Goal: Task Accomplishment & Management: Manage account settings

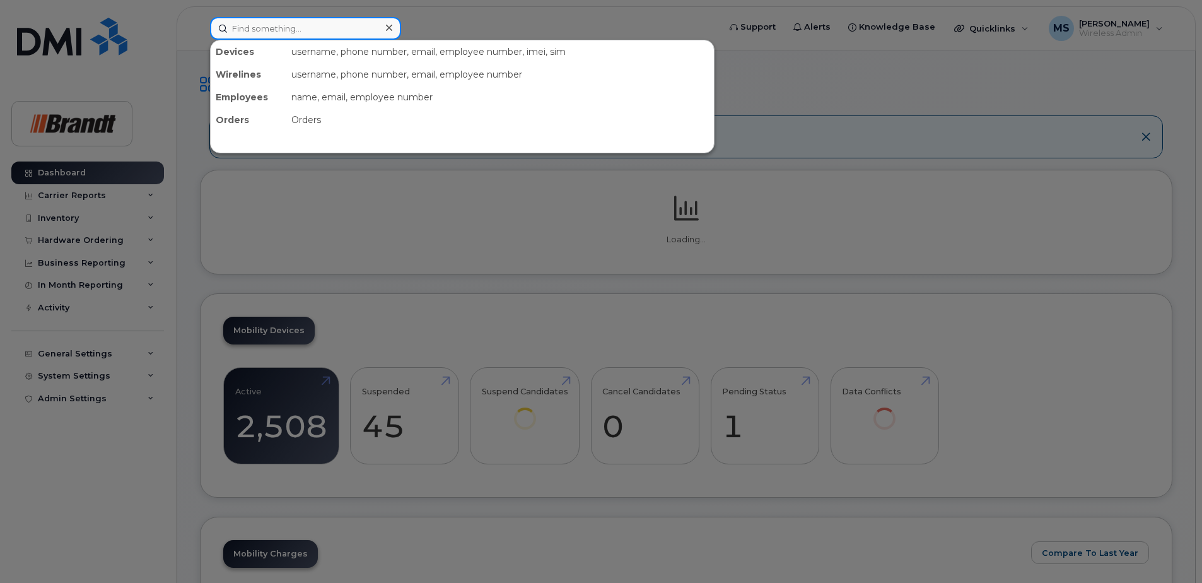
drag, startPoint x: 337, startPoint y: 33, endPoint x: 353, endPoint y: 30, distance: 16.0
click at [338, 32] on input at bounding box center [305, 28] width 191 height 23
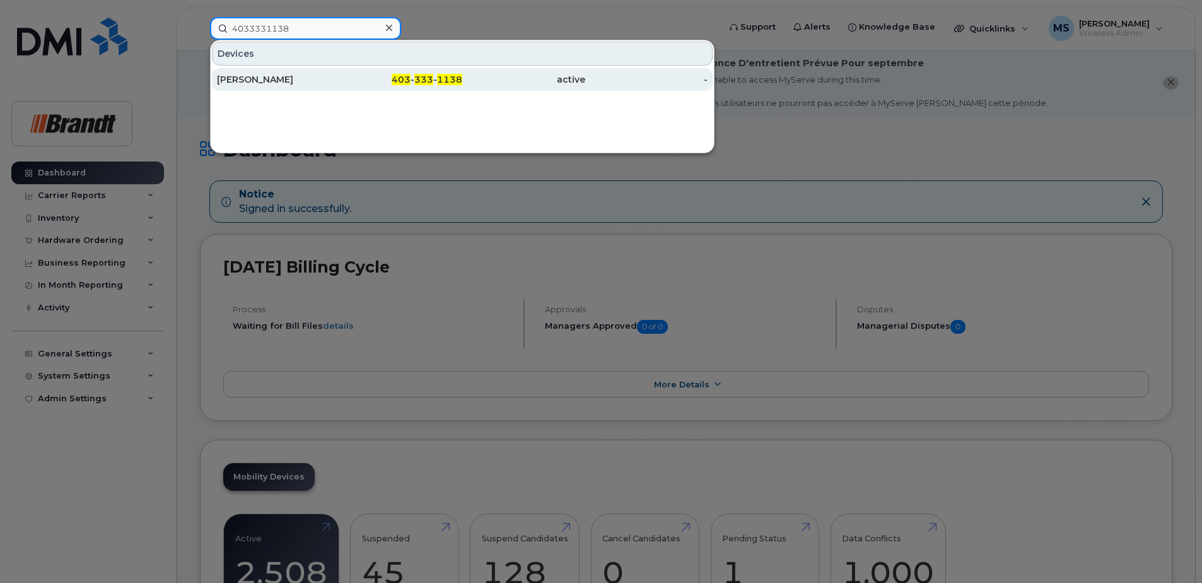
type input "4033331138"
click at [276, 81] on div "Randall Berg" at bounding box center [278, 79] width 123 height 13
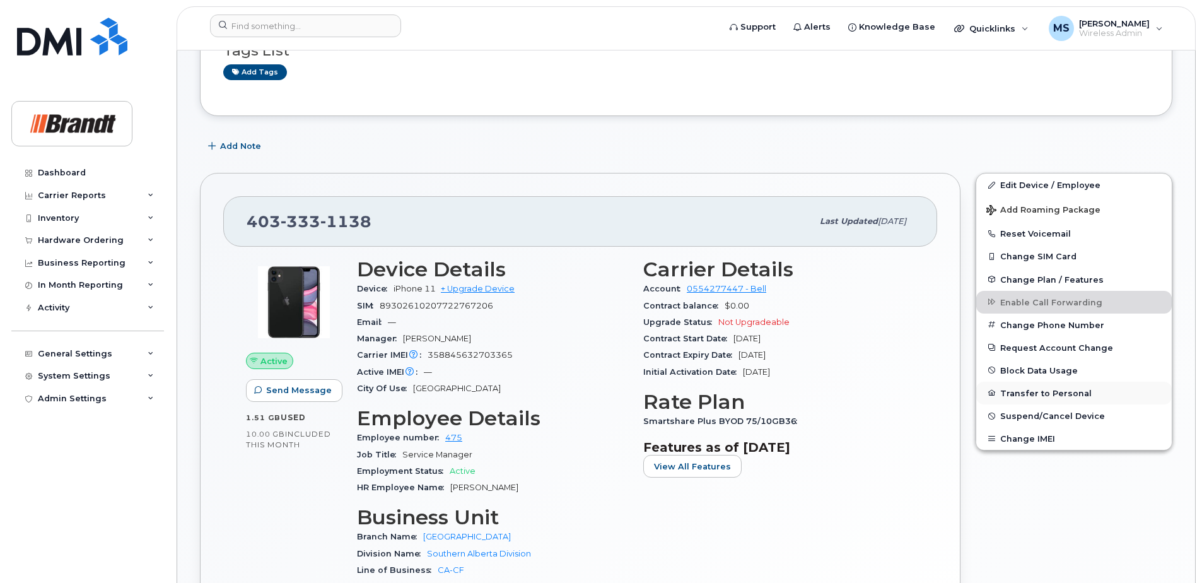
scroll to position [252, 0]
click at [1030, 416] on span "Suspend/Cancel Device" at bounding box center [1053, 413] width 105 height 9
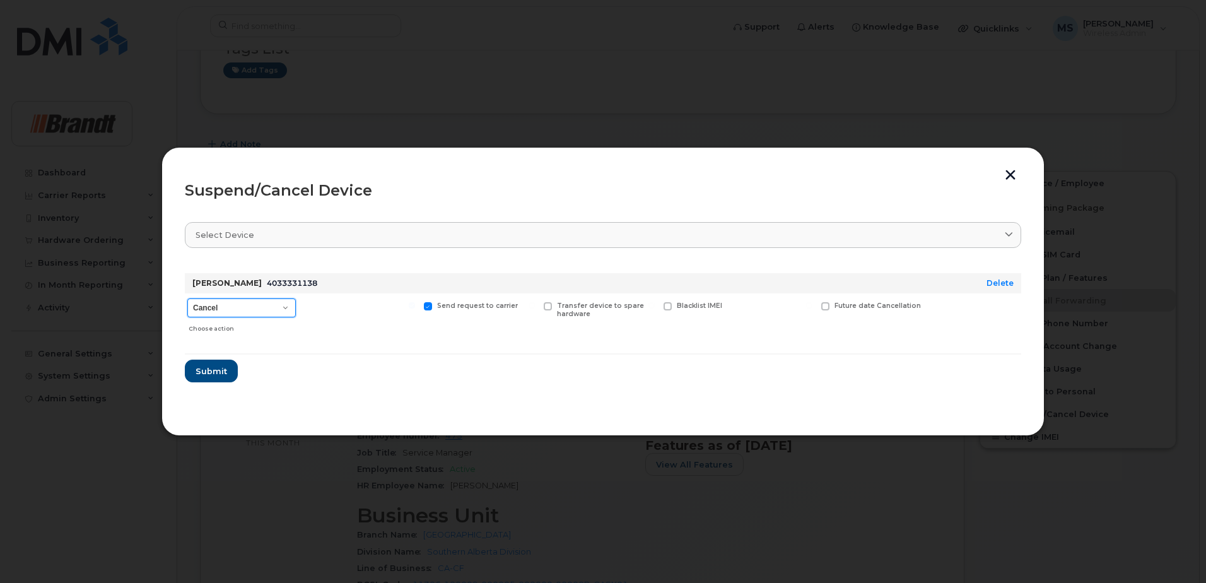
click at [250, 303] on select "Cancel Suspend - Extend Suspension Suspend - Reduced Rate Suspend - Full Rate S…" at bounding box center [241, 307] width 109 height 19
select select "[object Object]"
click at [187, 298] on select "Cancel Suspend - Extend Suspension Suspend - Reduced Rate Suspend - Full Rate S…" at bounding box center [241, 307] width 109 height 19
click at [341, 307] on span "Available for new activations/redeployments" at bounding box center [364, 310] width 95 height 16
click at [295, 307] on input "Available for new activations/redeployments" at bounding box center [292, 305] width 6 height 6
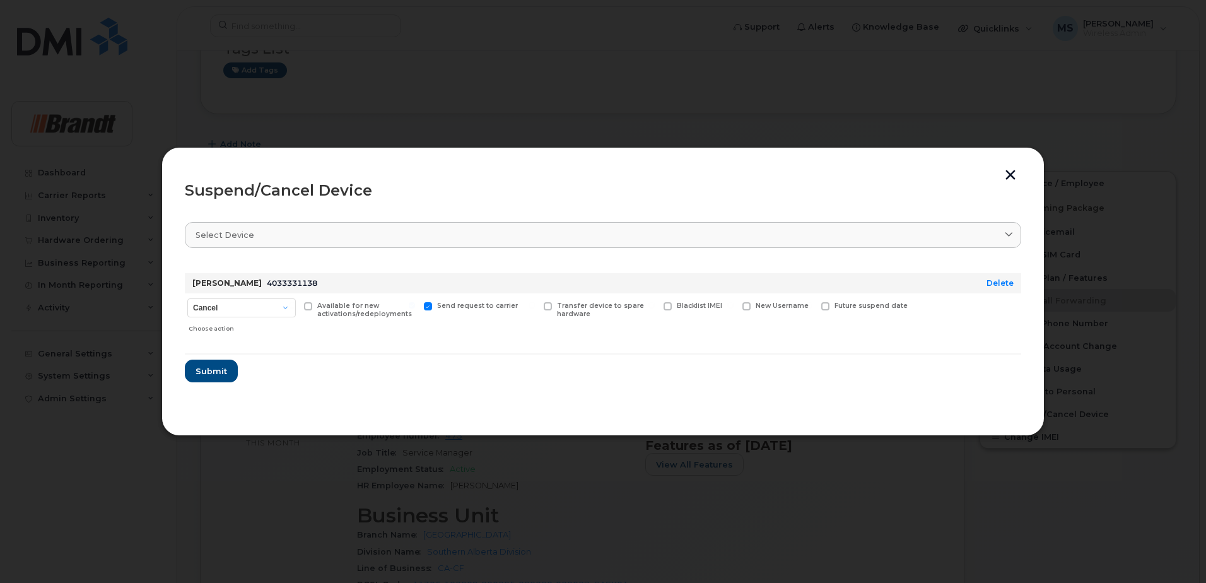
checkbox input "true"
click at [215, 366] on span "Submit" at bounding box center [211, 371] width 32 height 12
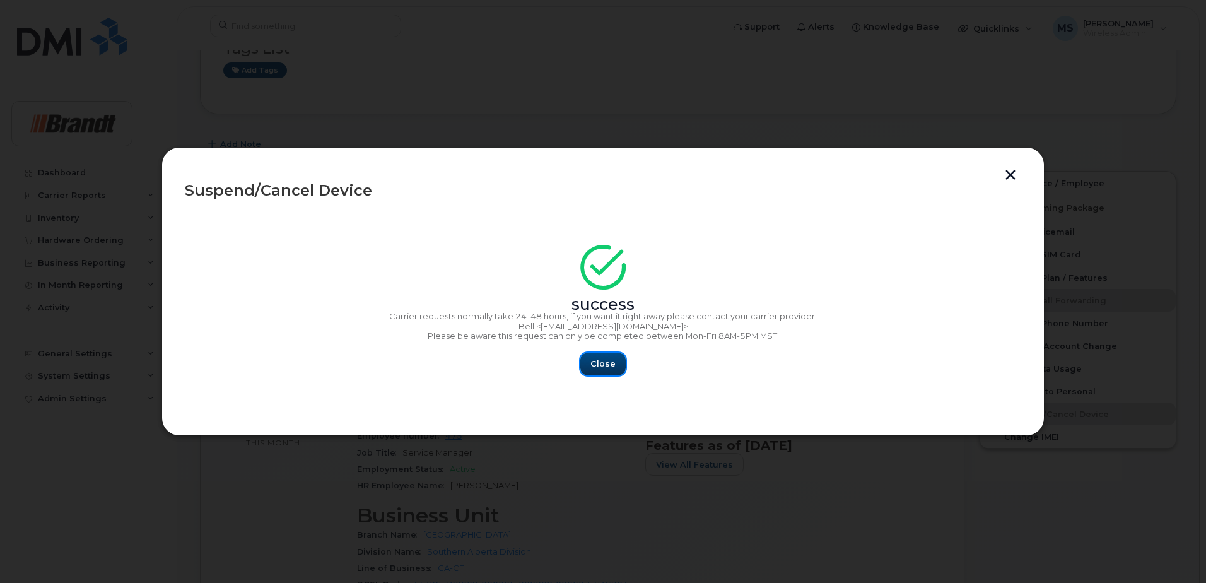
click at [614, 353] on button "Close" at bounding box center [602, 364] width 45 height 23
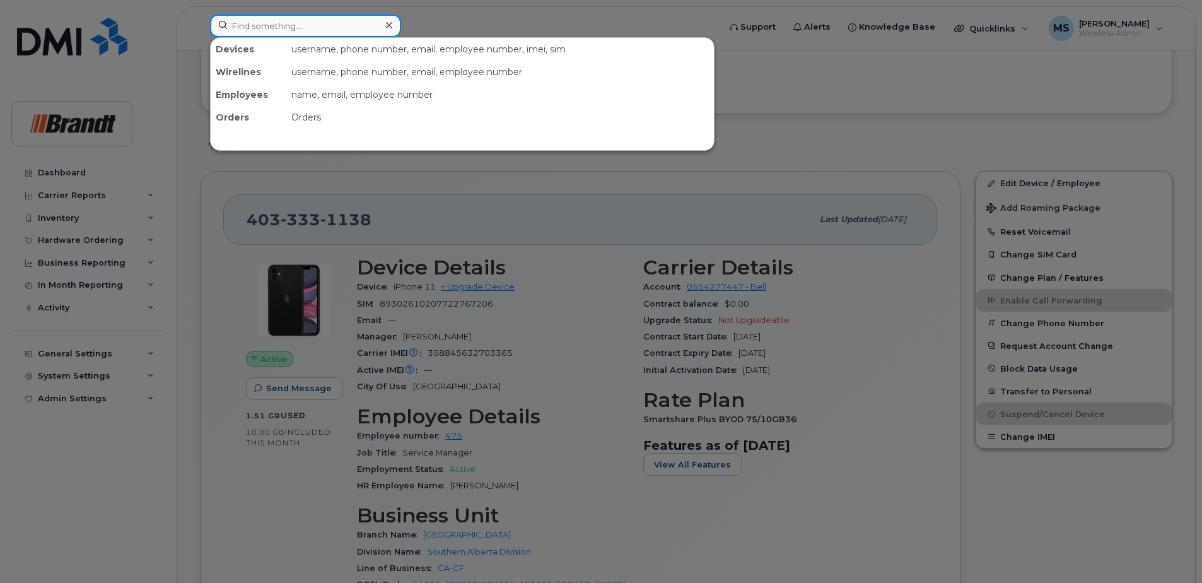
click at [330, 27] on input at bounding box center [305, 26] width 191 height 23
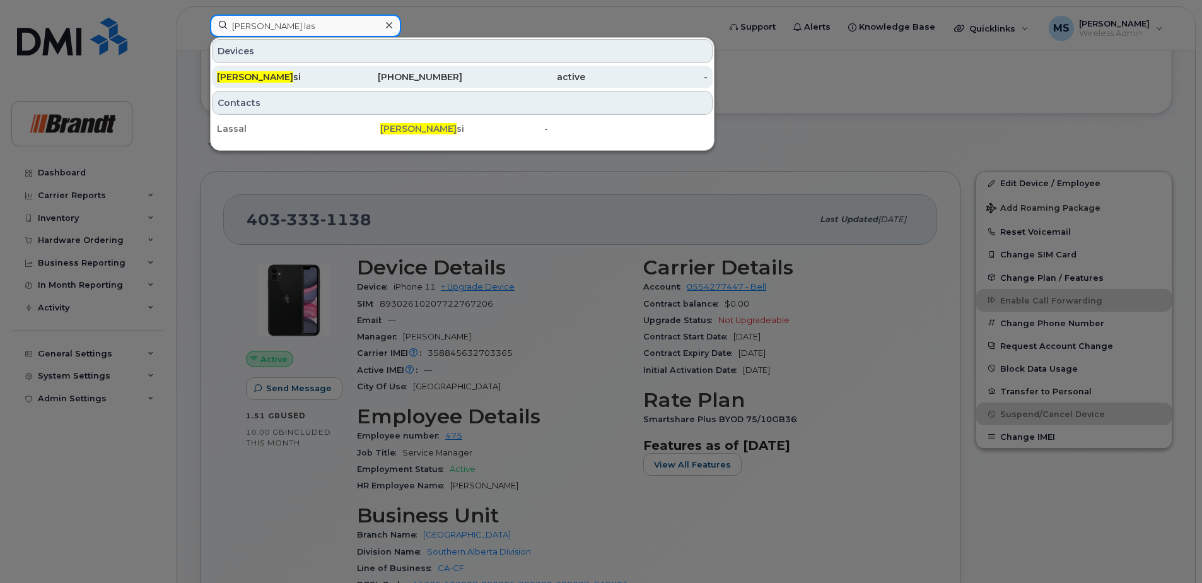
type input "allan las"
click at [488, 76] on div "active" at bounding box center [523, 77] width 123 height 13
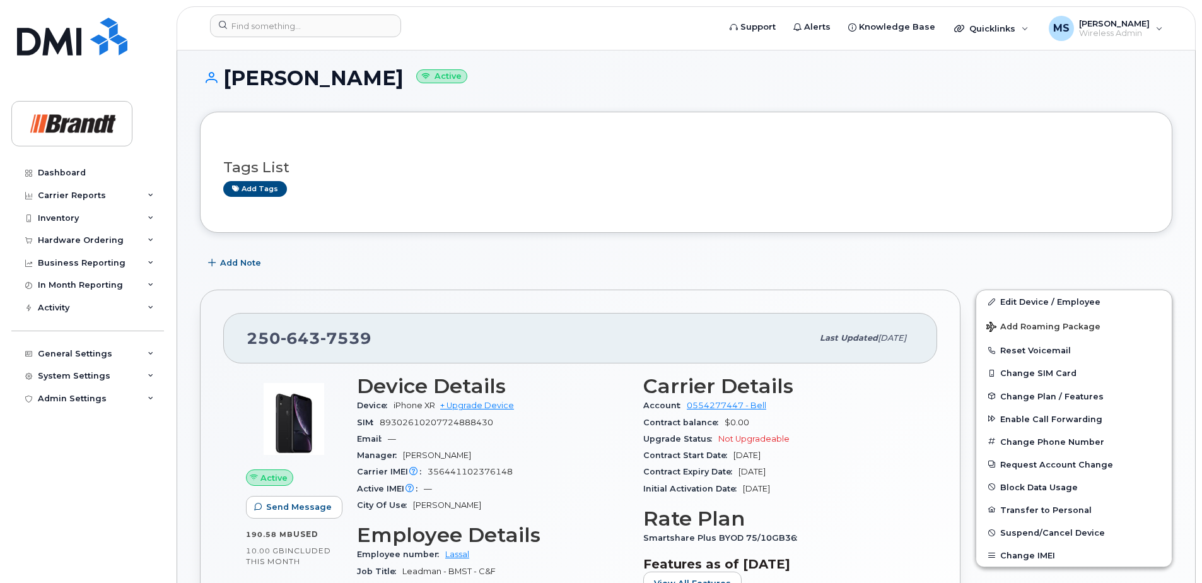
scroll to position [189, 0]
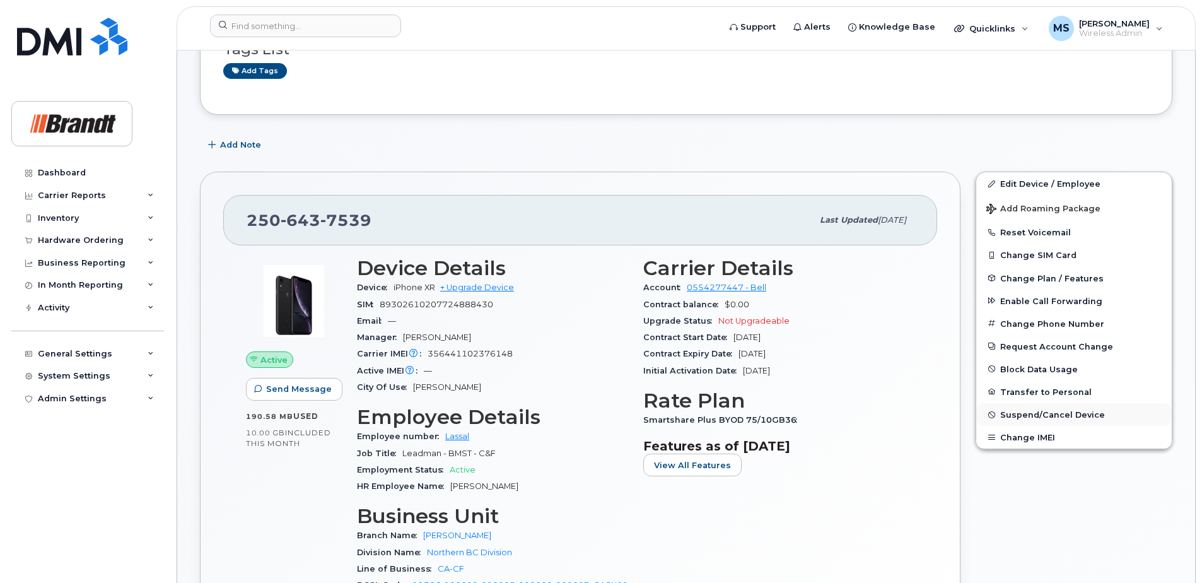
click at [1019, 419] on span "Suspend/Cancel Device" at bounding box center [1053, 414] width 105 height 9
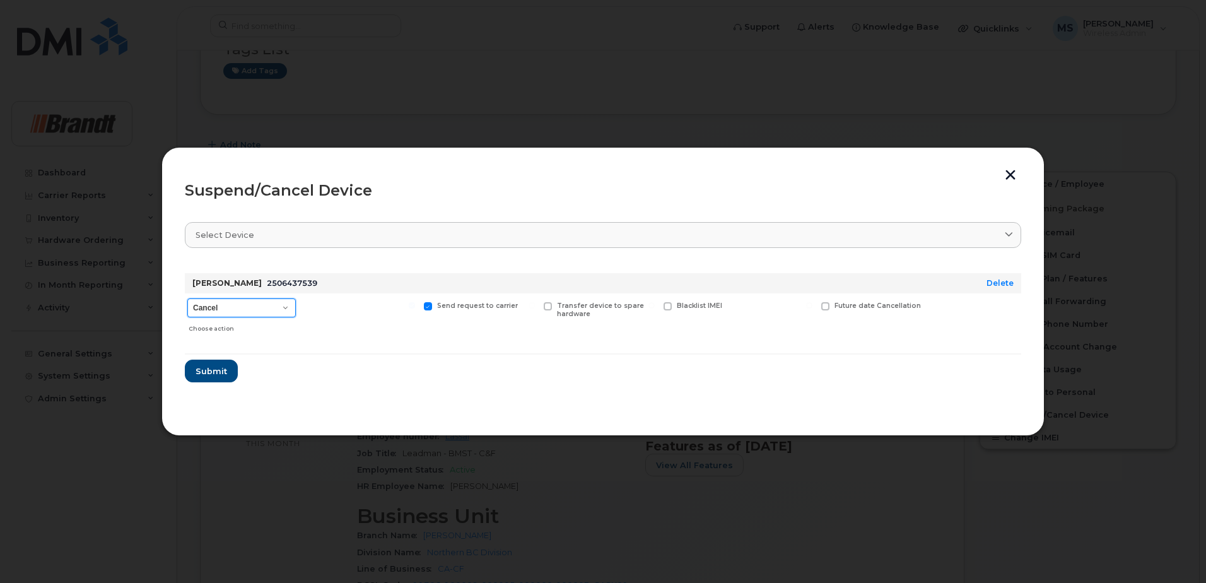
drag, startPoint x: 270, startPoint y: 310, endPoint x: 263, endPoint y: 313, distance: 7.4
click at [269, 310] on select "Cancel Suspend - Extend Suspension Suspend - Reduced Rate Suspend - Full Rate S…" at bounding box center [241, 307] width 109 height 19
select select "[object Object]"
click at [187, 298] on select "Cancel Suspend - Extend Suspension Suspend - Reduced Rate Suspend - Full Rate S…" at bounding box center [241, 307] width 109 height 19
click at [354, 310] on span "Available for new activations/redeployments" at bounding box center [364, 310] width 95 height 16
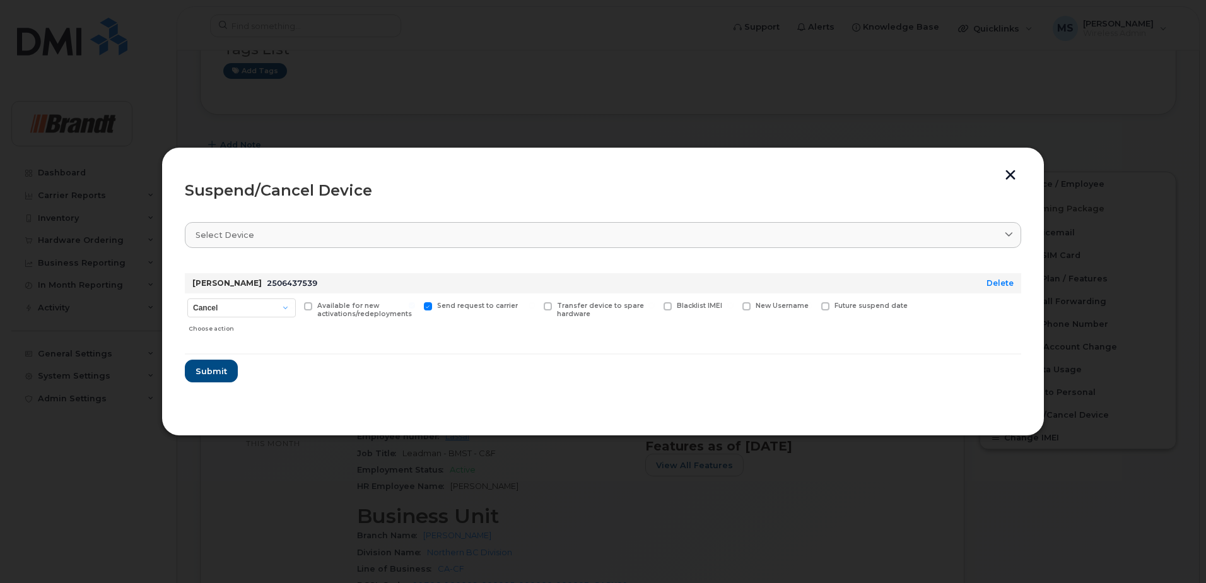
click at [295, 308] on input "Available for new activations/redeployments" at bounding box center [292, 305] width 6 height 6
checkbox input "true"
click at [873, 301] on div "Future suspend date" at bounding box center [872, 315] width 107 height 45
click at [842, 311] on div "Future suspend date" at bounding box center [872, 315] width 107 height 45
click at [843, 309] on span "Future suspend date" at bounding box center [871, 306] width 73 height 8
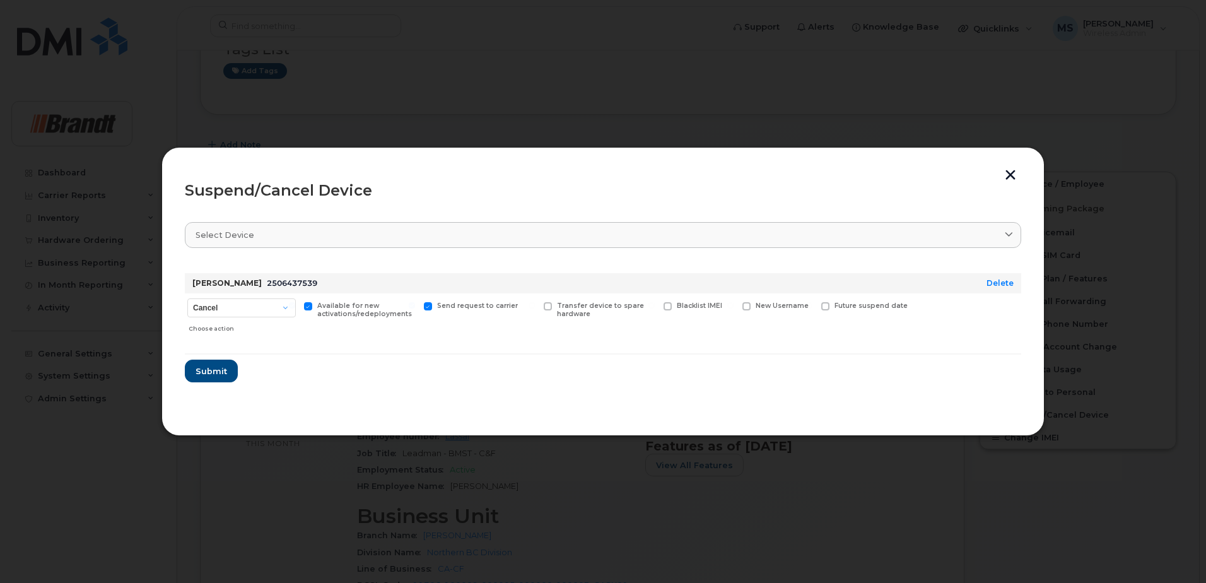
click at [813, 308] on input "Future suspend date" at bounding box center [809, 305] width 6 height 6
checkbox input "true"
click at [907, 326] on input "date" at bounding box center [872, 325] width 102 height 23
type input "2025-08-30"
click at [219, 382] on button "Submit" at bounding box center [211, 374] width 52 height 23
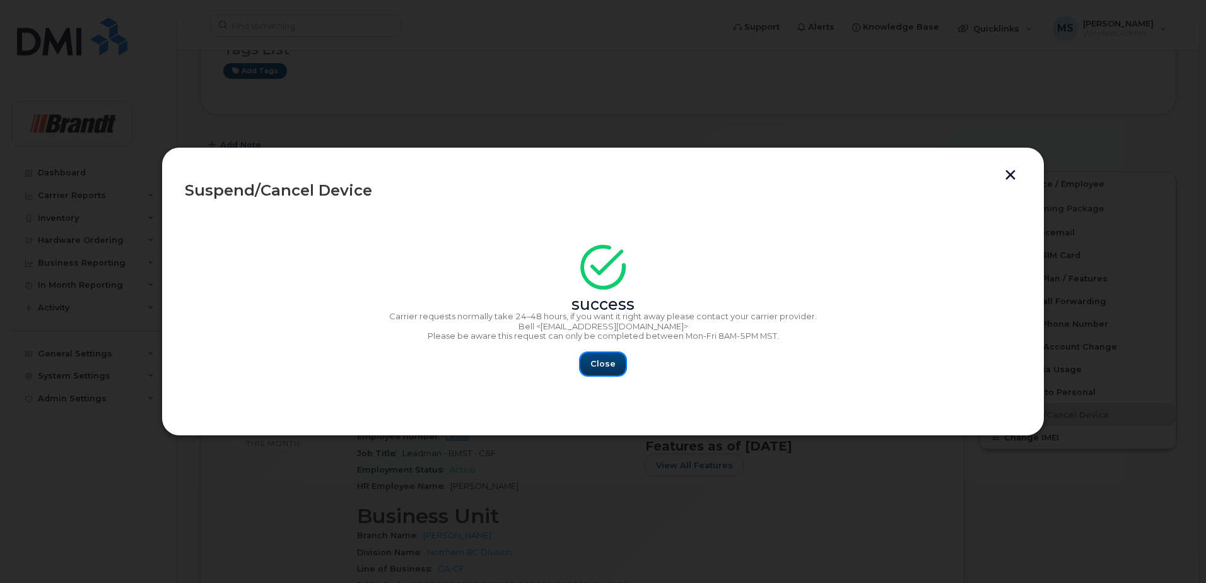
click at [612, 365] on span "Close" at bounding box center [602, 364] width 25 height 12
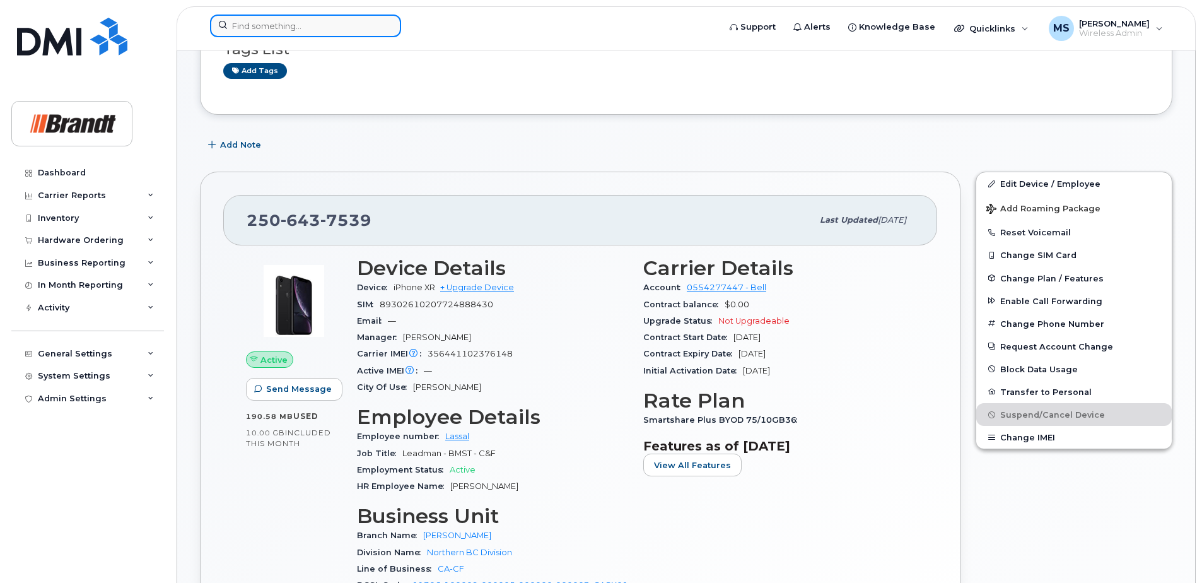
drag, startPoint x: 357, startPoint y: 20, endPoint x: 368, endPoint y: 21, distance: 11.4
click at [357, 20] on input at bounding box center [305, 26] width 191 height 23
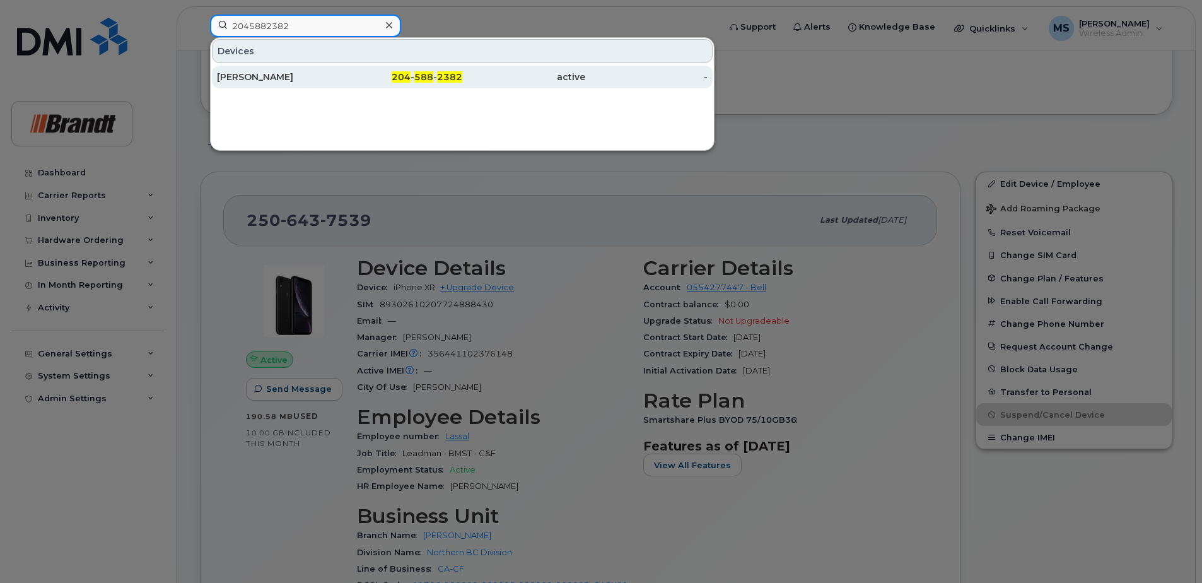
type input "2045882382"
click at [460, 74] on span "2382" at bounding box center [449, 76] width 25 height 11
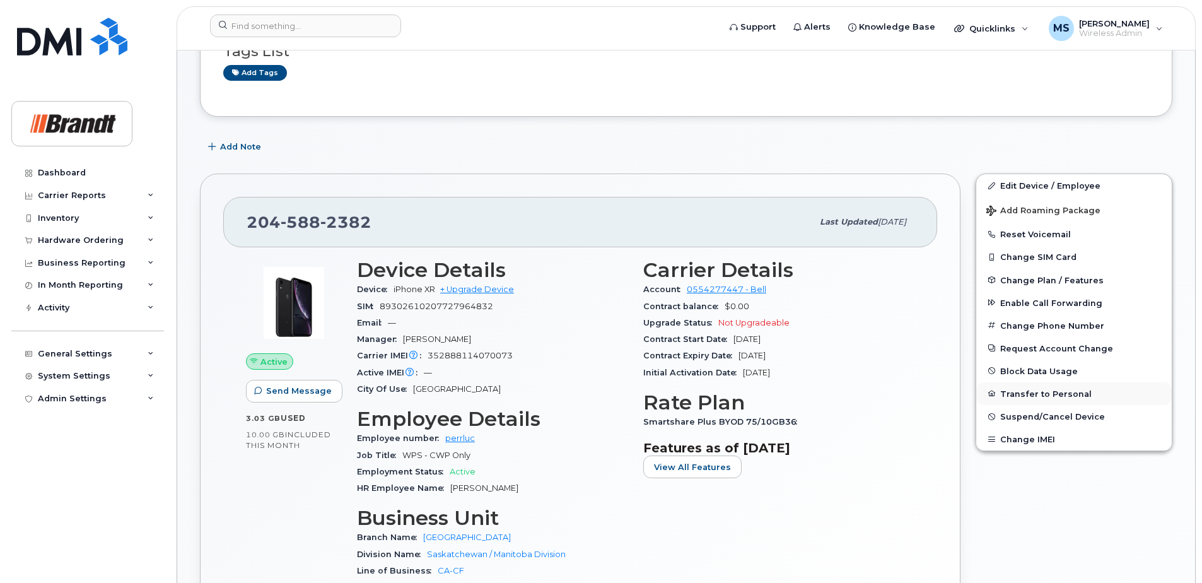
scroll to position [189, 0]
click at [1027, 302] on span "Enable Call Forwarding" at bounding box center [1052, 300] width 102 height 9
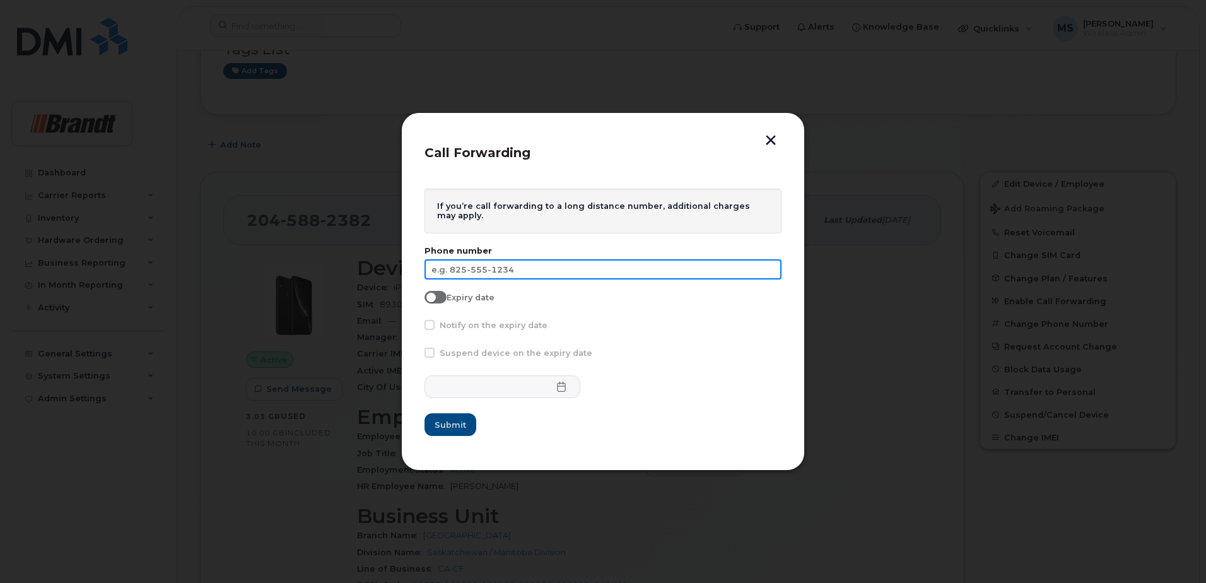
click at [455, 270] on input "text" at bounding box center [603, 269] width 357 height 20
type input "519-520-7463"
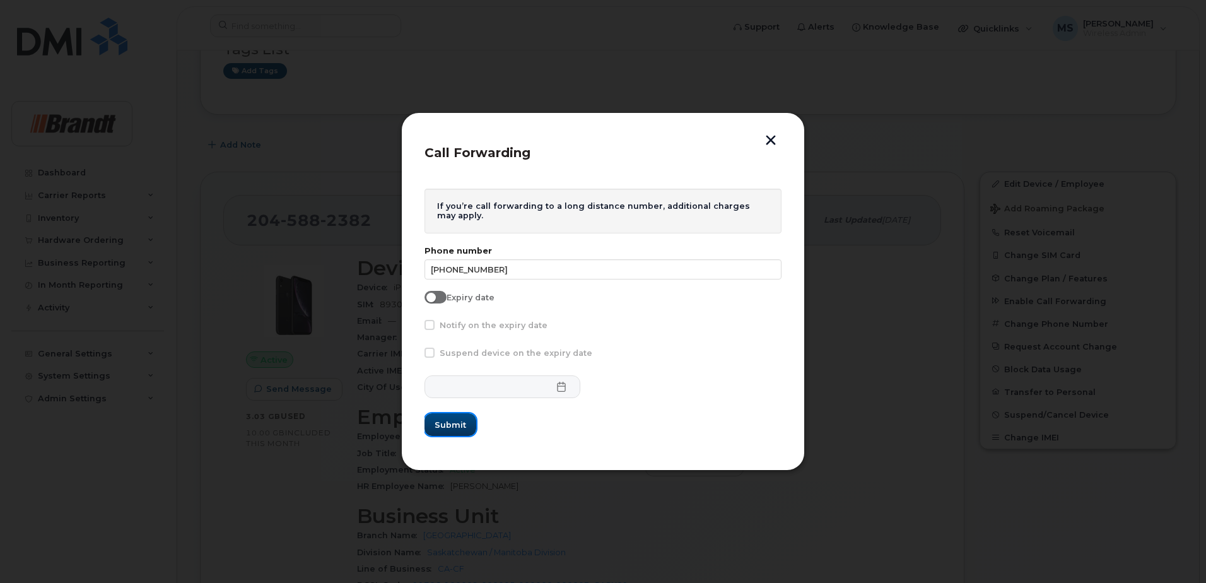
click at [447, 421] on span "Submit" at bounding box center [451, 425] width 32 height 12
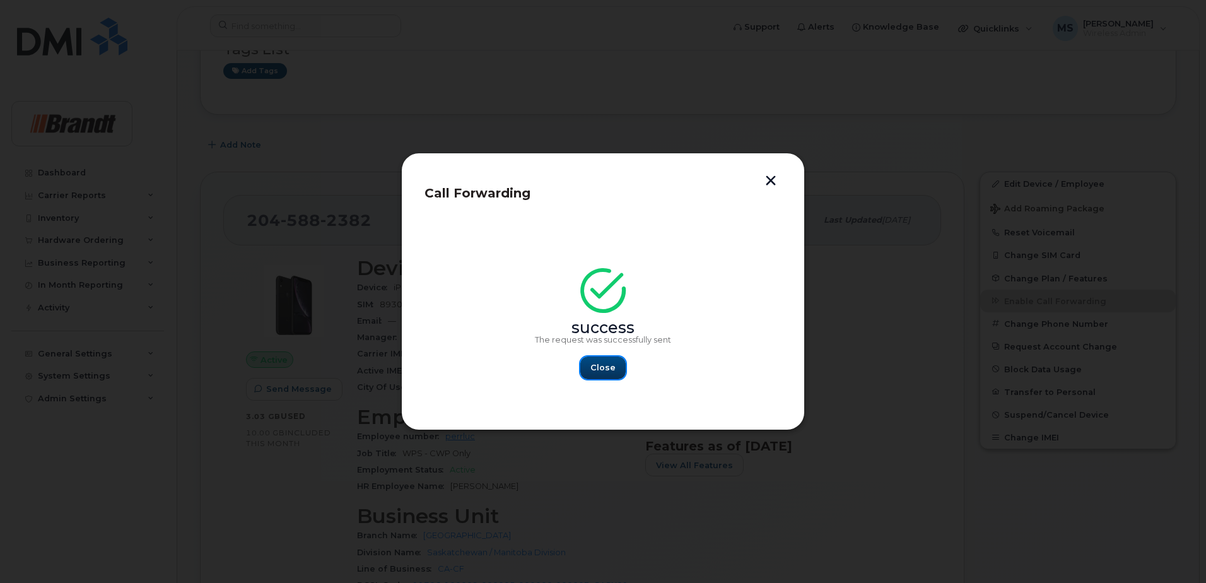
click at [599, 363] on span "Close" at bounding box center [602, 367] width 25 height 12
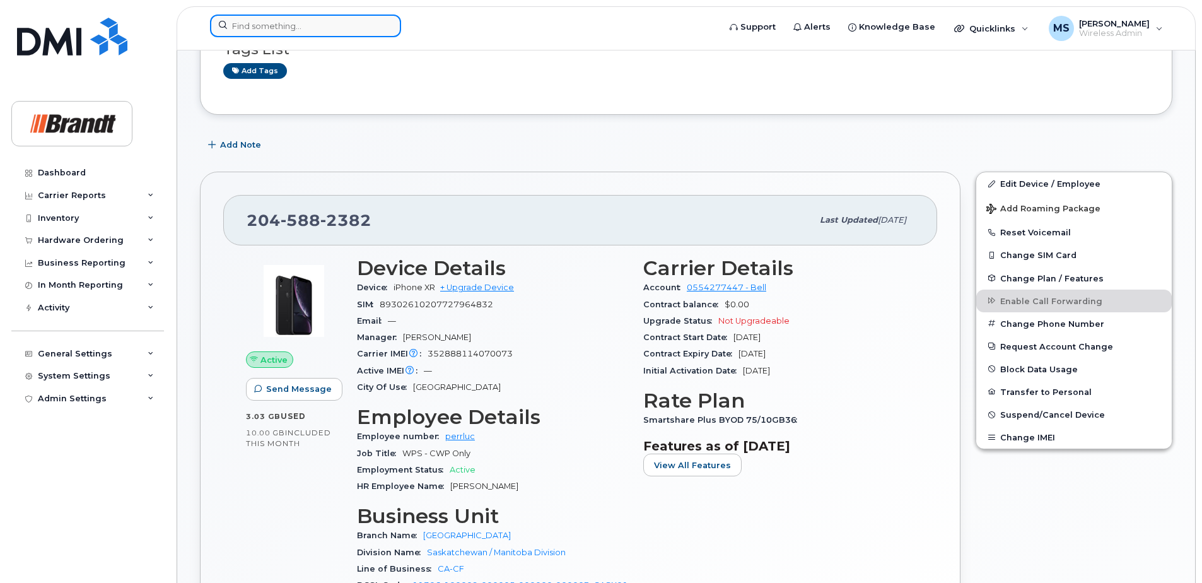
click at [355, 34] on input at bounding box center [305, 26] width 191 height 23
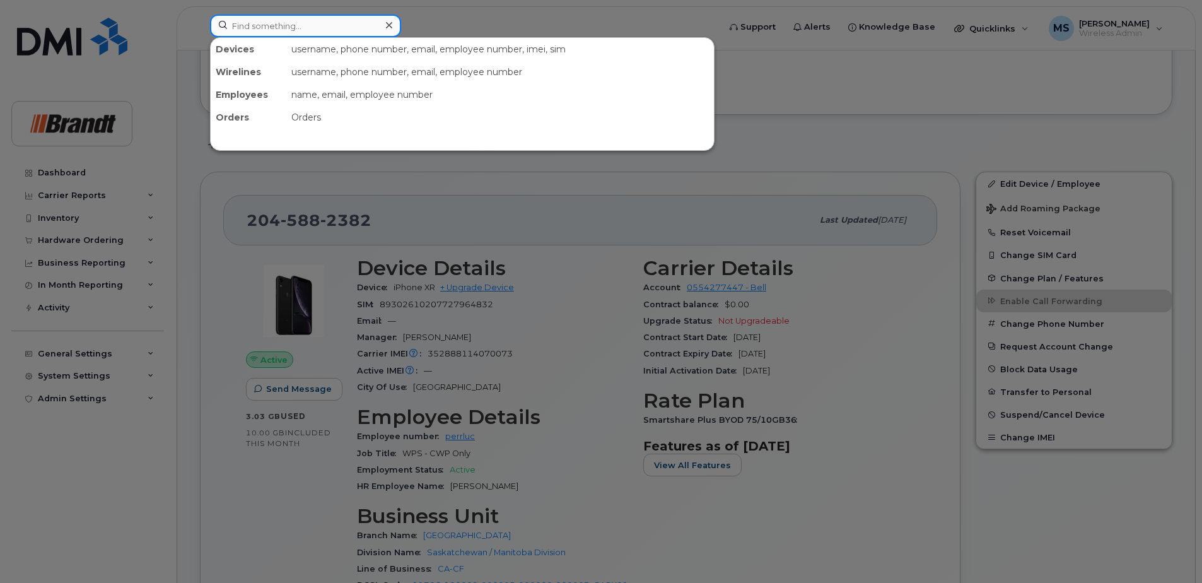
click at [312, 23] on input at bounding box center [305, 26] width 191 height 23
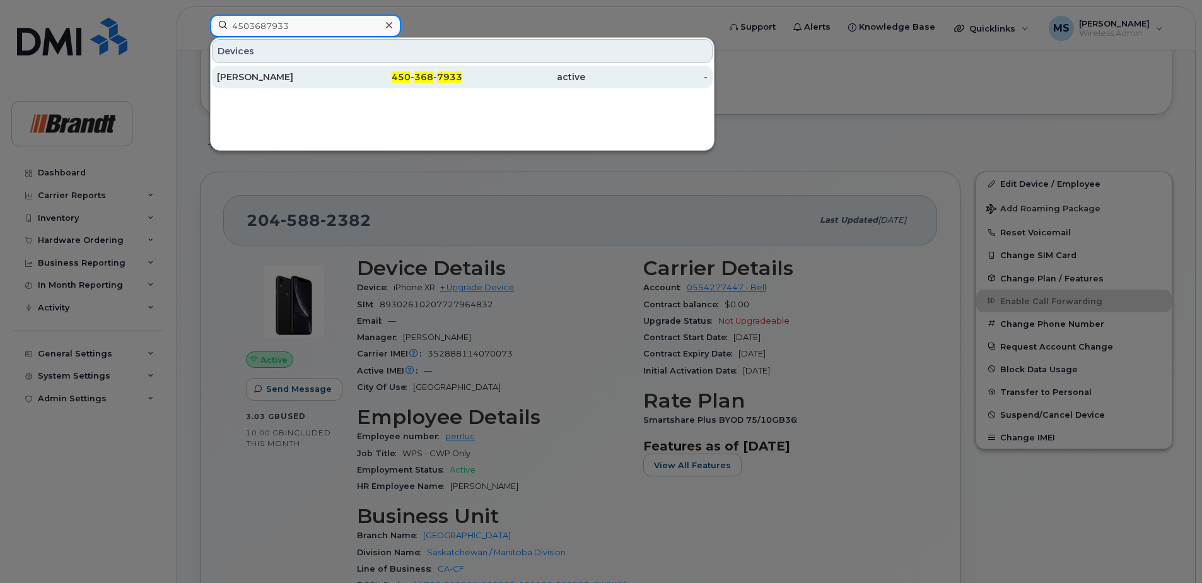
type input "4503687933"
click at [285, 77] on div "[PERSON_NAME]" at bounding box center [278, 77] width 123 height 13
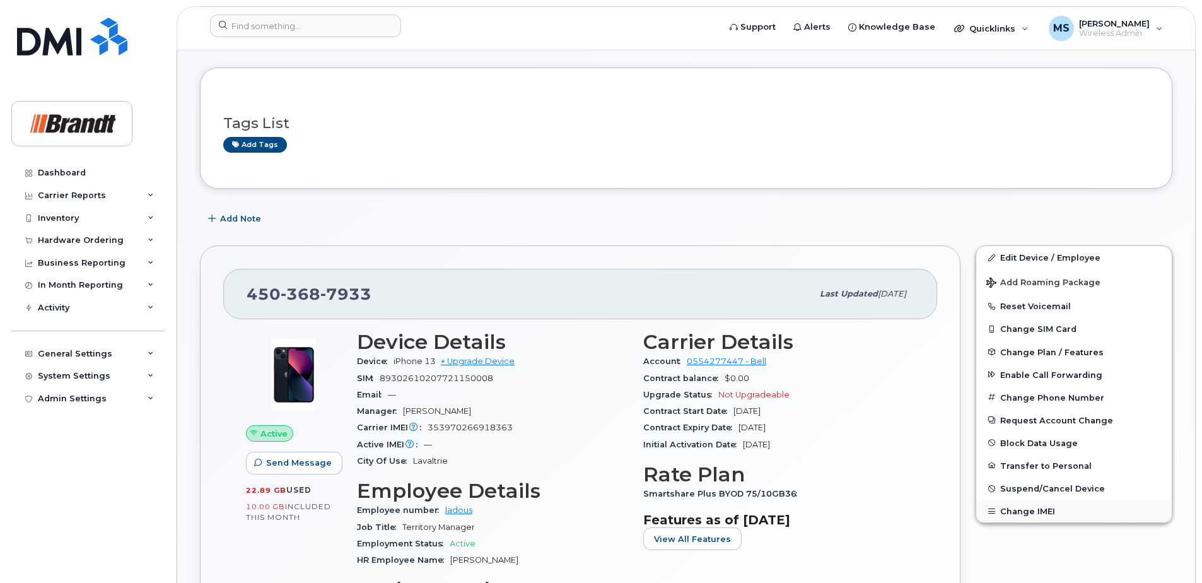
scroll to position [126, 0]
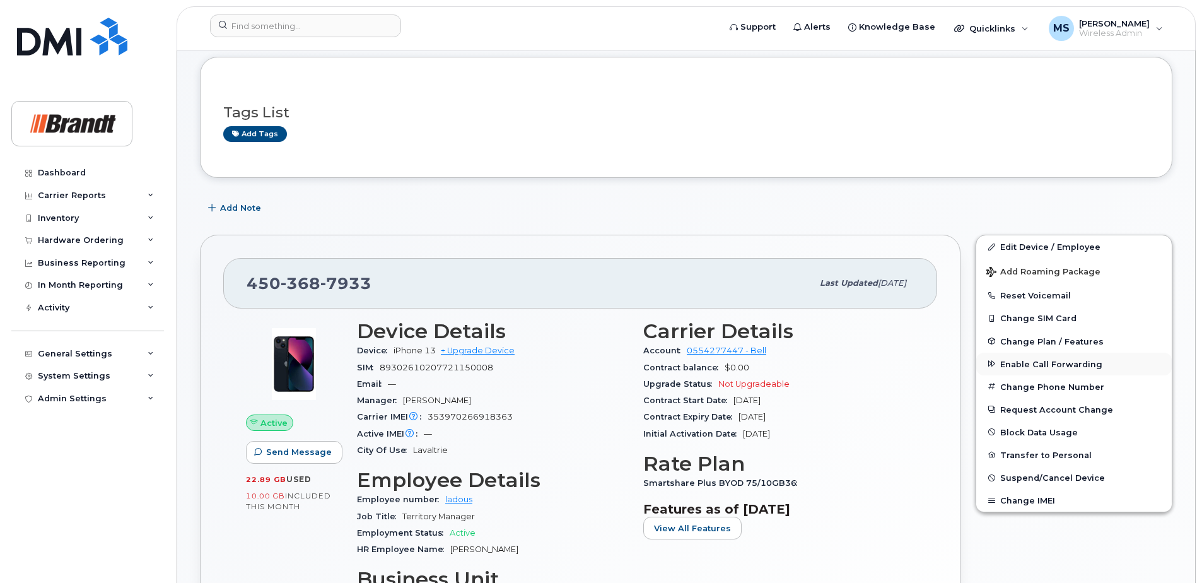
click at [1024, 363] on span "Enable Call Forwarding" at bounding box center [1052, 363] width 102 height 9
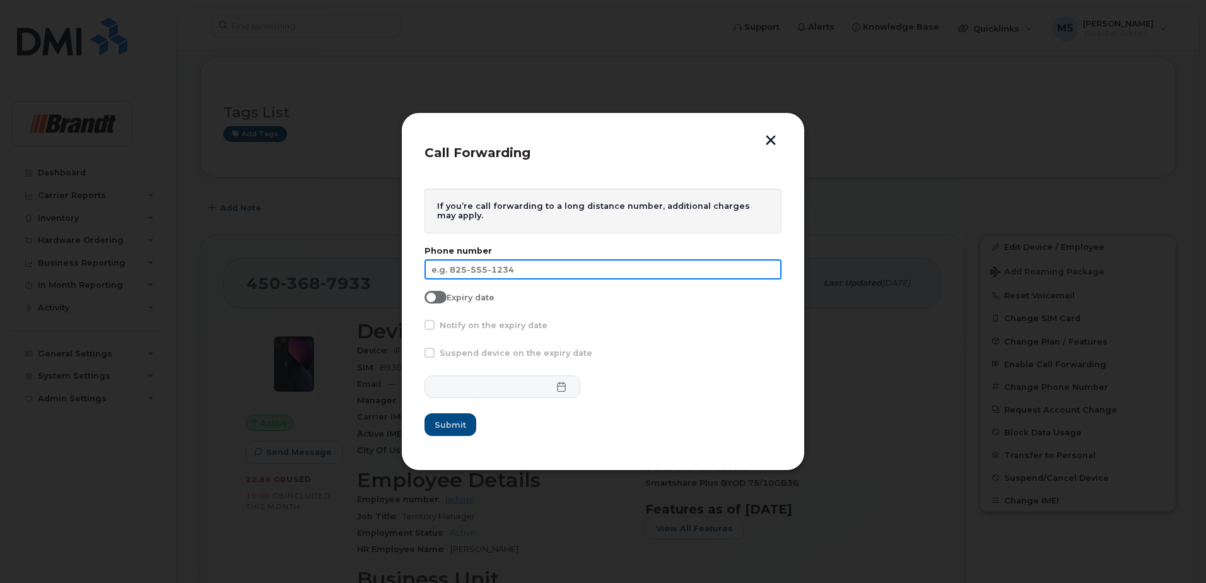
click at [493, 273] on input "text" at bounding box center [603, 269] width 357 height 20
type input "[PHONE_NUMBER]"
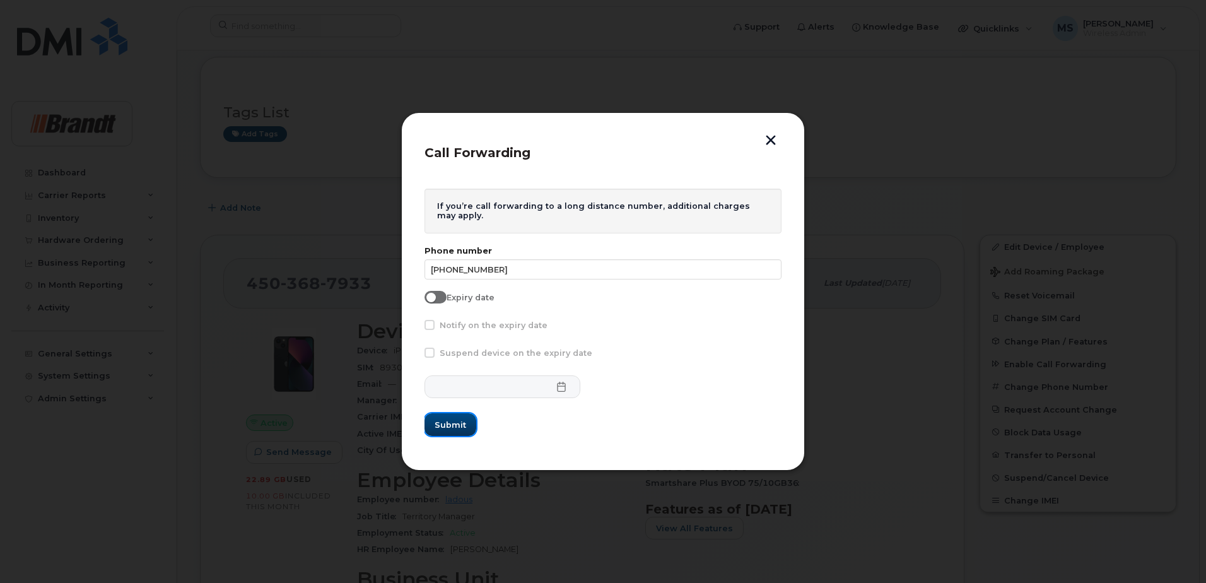
click at [440, 420] on span "Submit" at bounding box center [451, 425] width 32 height 12
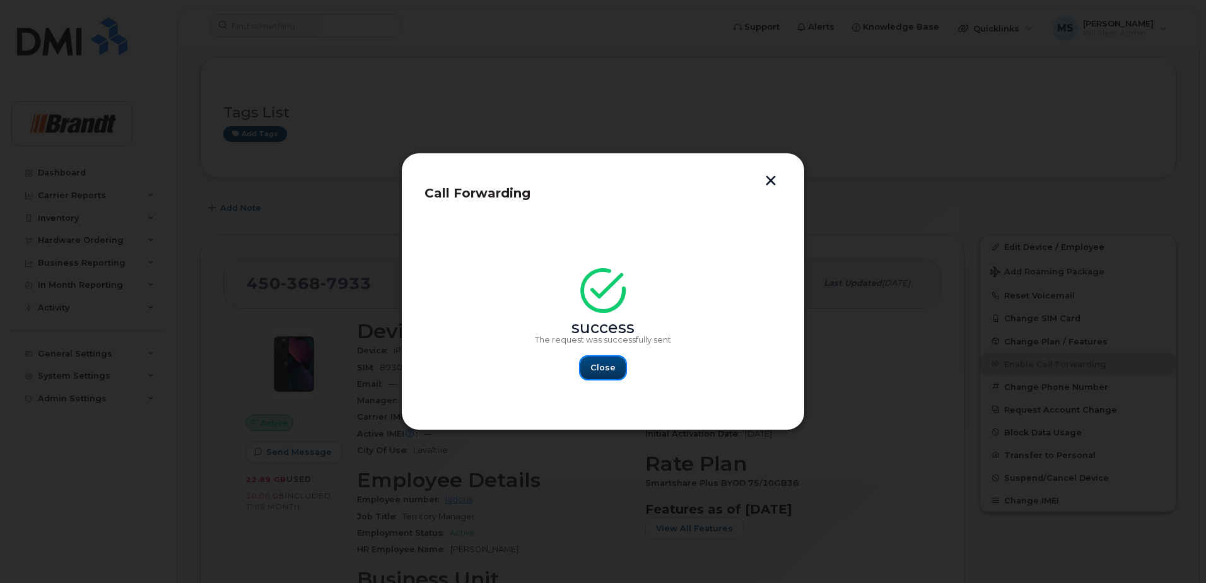
click at [598, 370] on span "Close" at bounding box center [602, 367] width 25 height 12
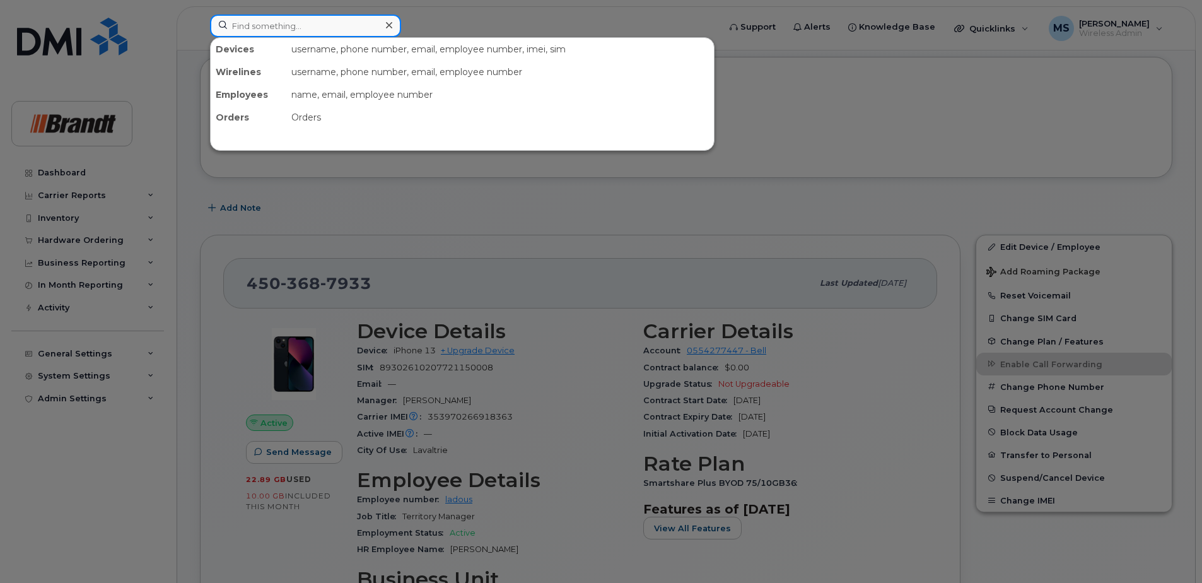
click at [336, 23] on input at bounding box center [305, 26] width 191 height 23
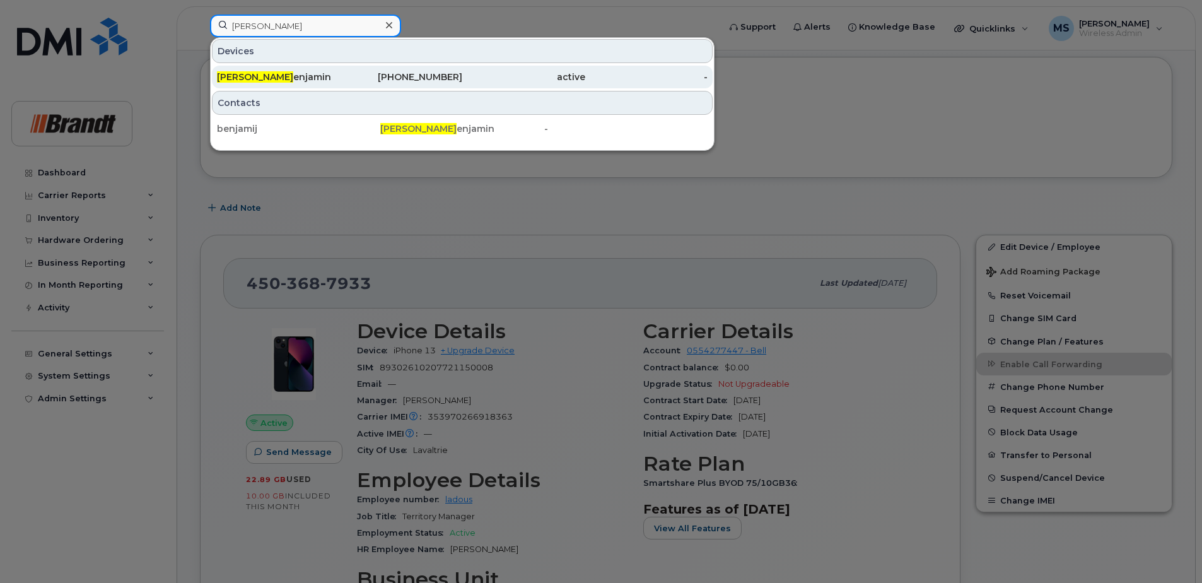
type input "james b"
click at [448, 74] on div "250-640-3665" at bounding box center [401, 77] width 123 height 13
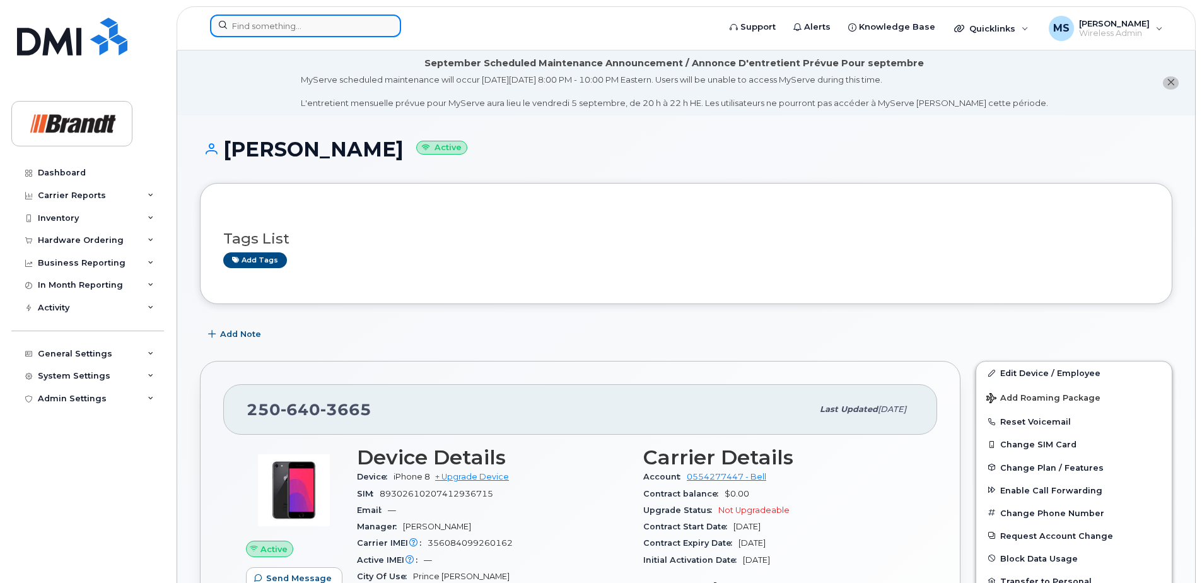
click at [272, 30] on input at bounding box center [305, 26] width 191 height 23
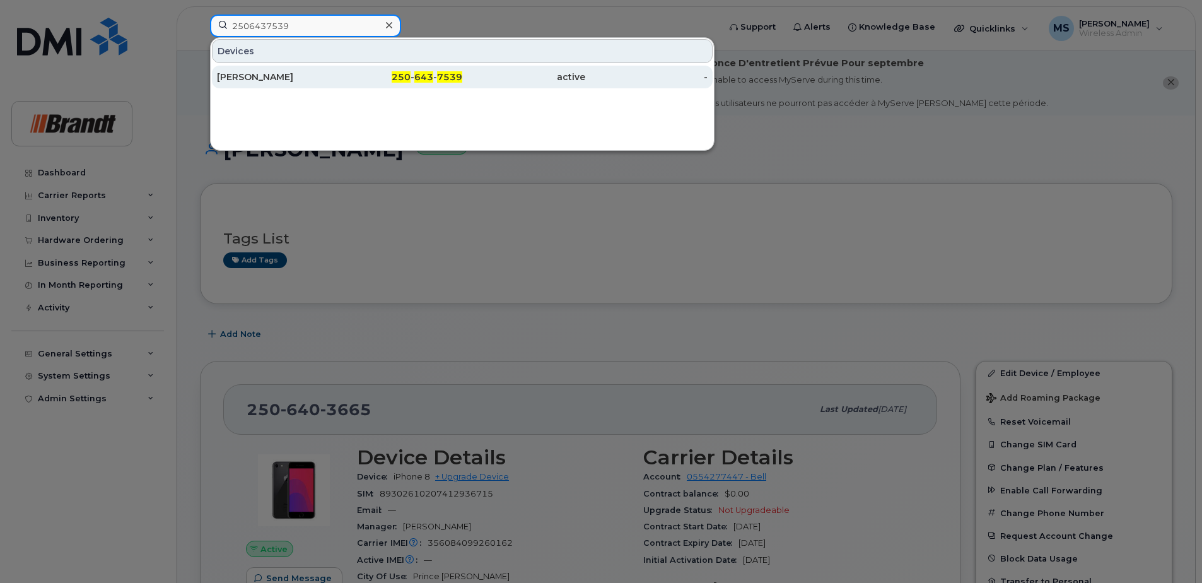
type input "2506437539"
click at [424, 79] on span "643" at bounding box center [423, 76] width 19 height 11
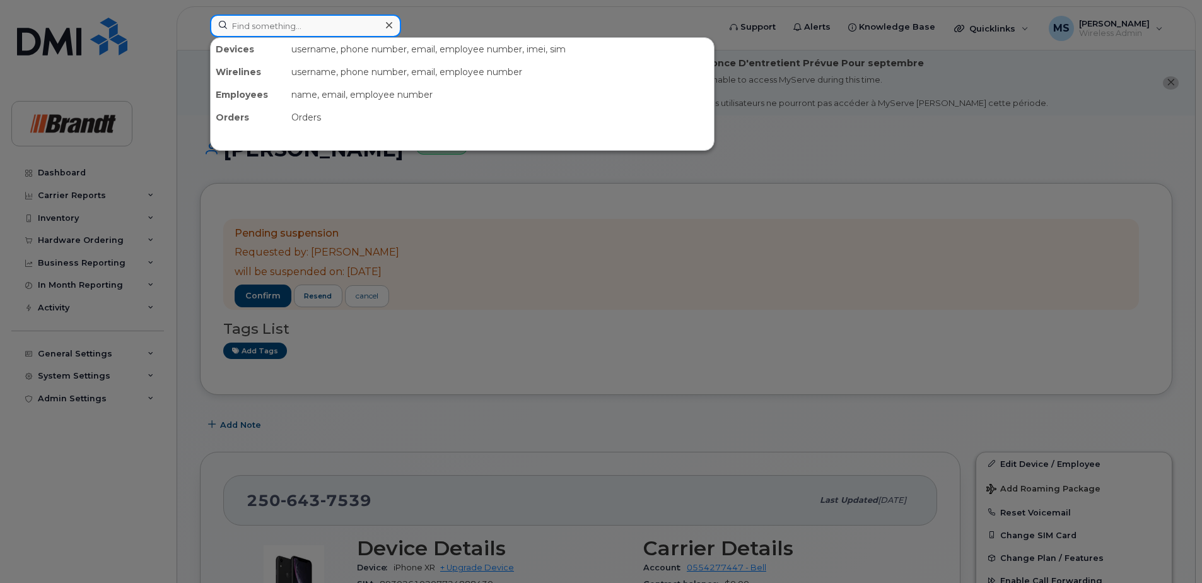
click at [259, 25] on input at bounding box center [305, 26] width 191 height 23
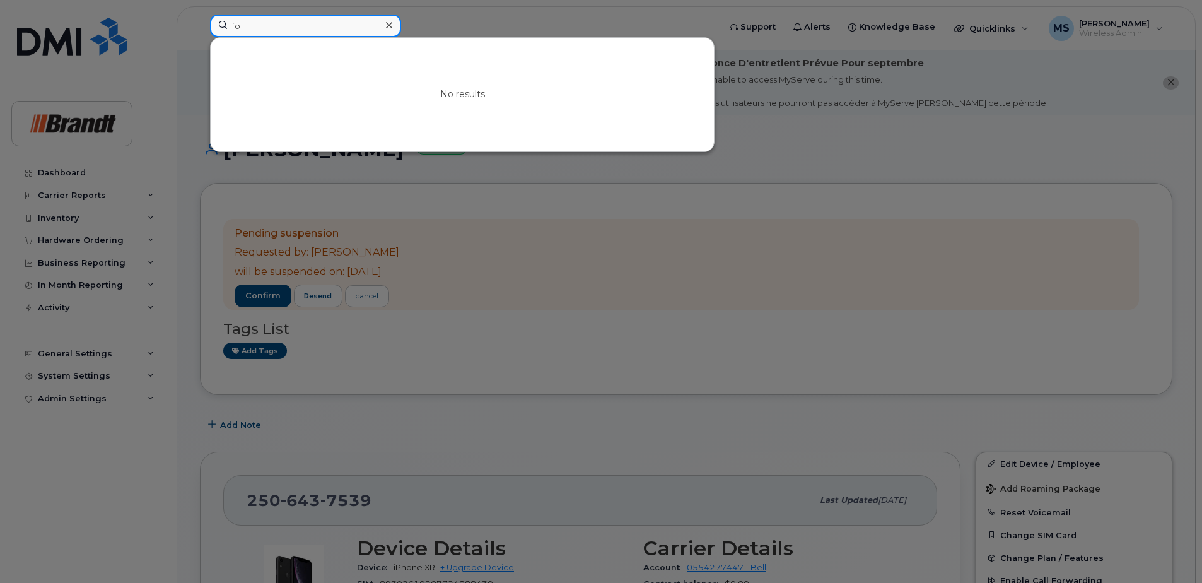
type input "f"
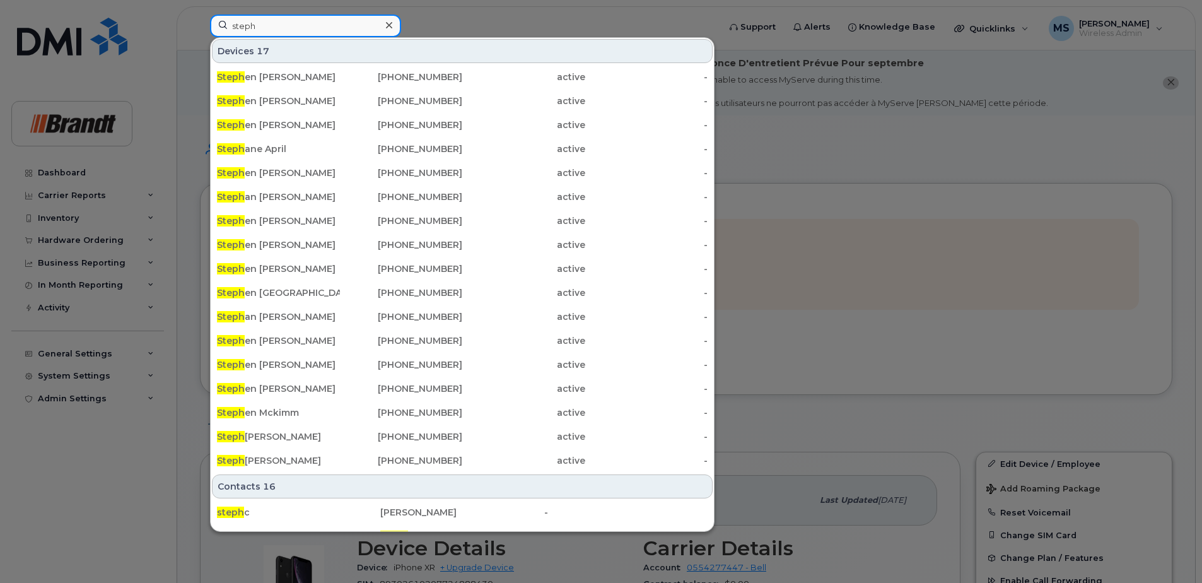
drag, startPoint x: 278, startPoint y: 24, endPoint x: 6, endPoint y: 21, distance: 272.6
click at [200, 21] on div "steph Devices 17 Steph en Macdonald 780-799-9545 active - Steph en Skwarek 825-…" at bounding box center [460, 29] width 521 height 28
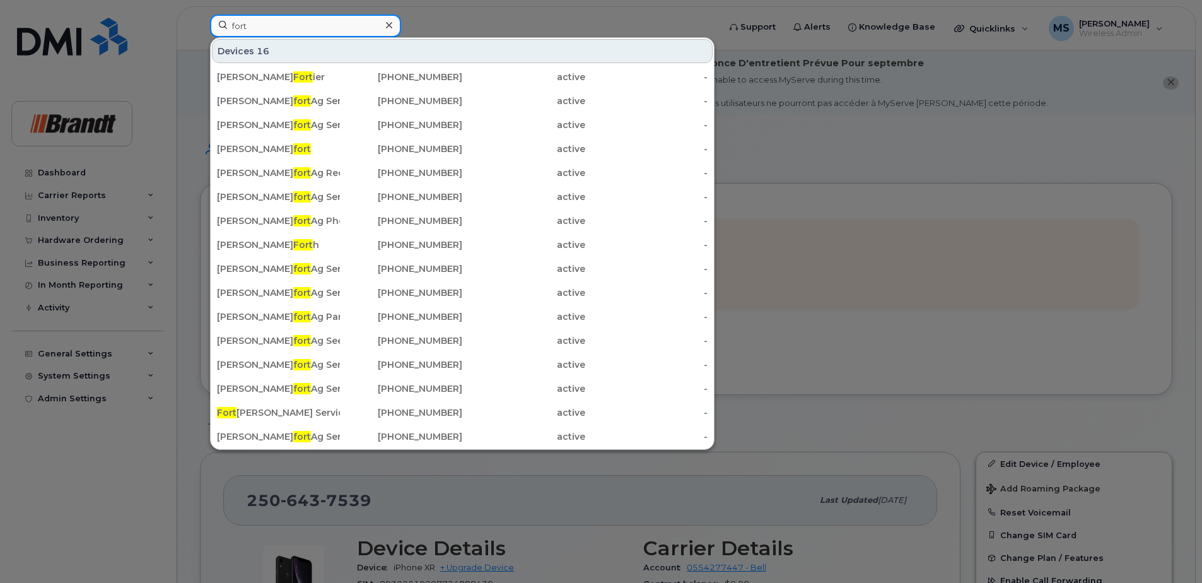
drag, startPoint x: 293, startPoint y: 35, endPoint x: 286, endPoint y: 32, distance: 7.6
click at [290, 34] on input "fort" at bounding box center [305, 26] width 191 height 23
drag, startPoint x: 230, startPoint y: 27, endPoint x: 0, endPoint y: 22, distance: 229.7
click at [200, 24] on div "fort Devices 16 Danny Fort ier 705-677-9892 active - Mel fort Ag Service Truck …" at bounding box center [460, 29] width 521 height 28
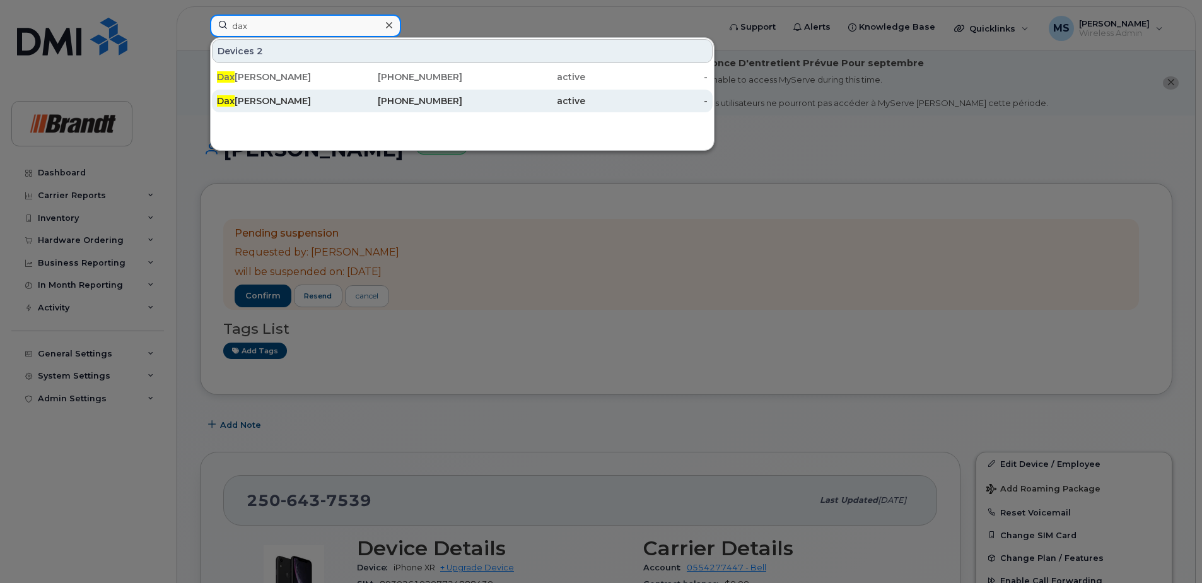
type input "dax"
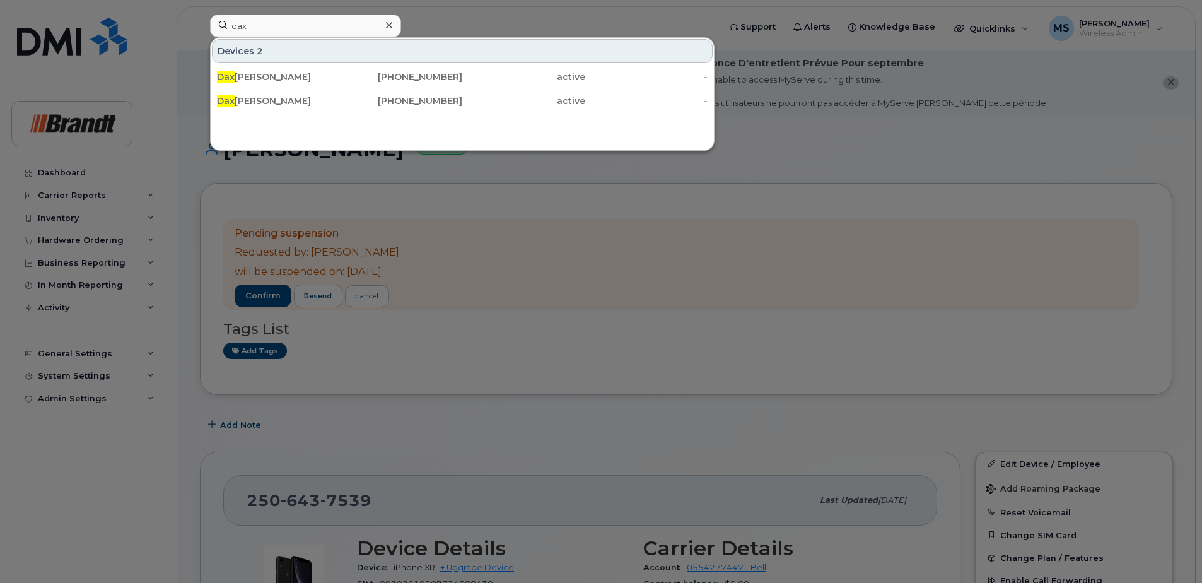
drag, startPoint x: 238, startPoint y: 105, endPoint x: 660, endPoint y: 212, distance: 435.5
click at [238, 105] on div "Dax Dussault" at bounding box center [278, 101] width 123 height 13
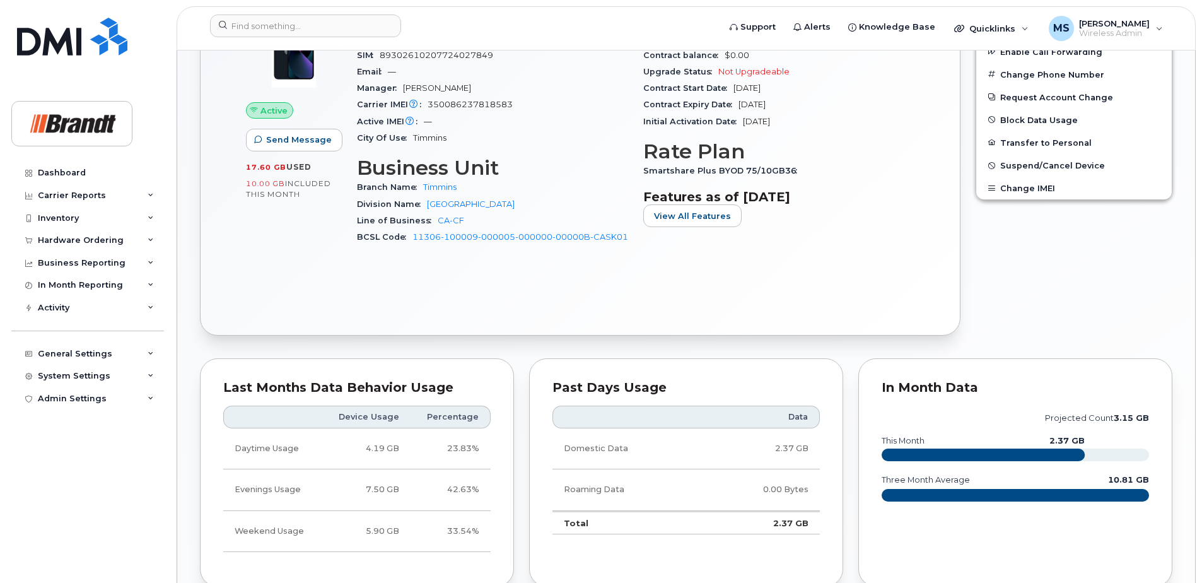
scroll to position [326, 0]
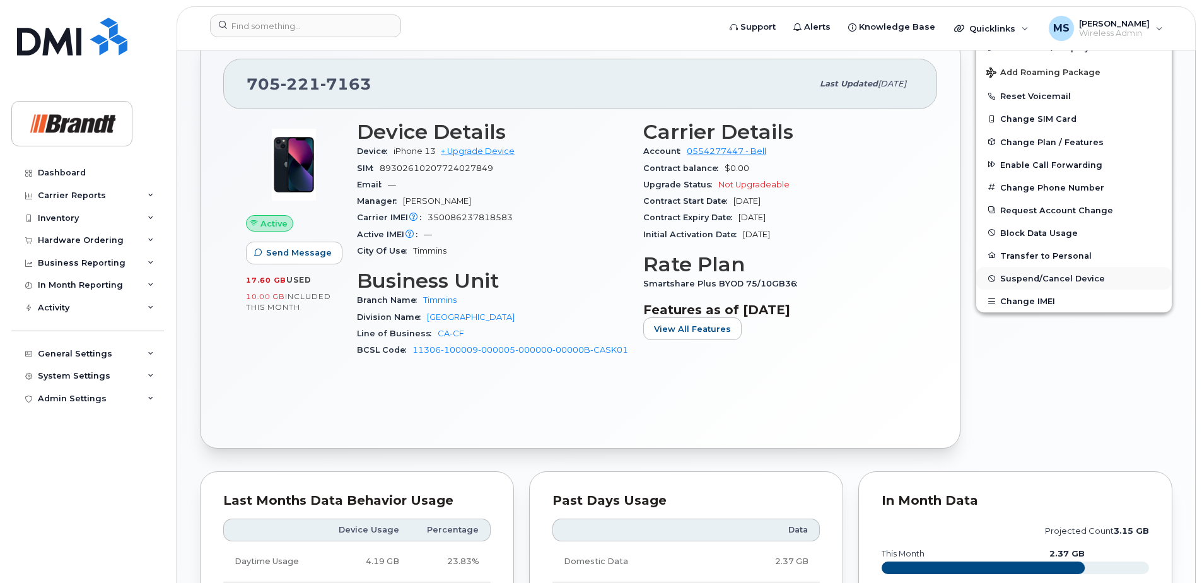
click at [1045, 276] on span "Suspend/Cancel Device" at bounding box center [1053, 278] width 105 height 9
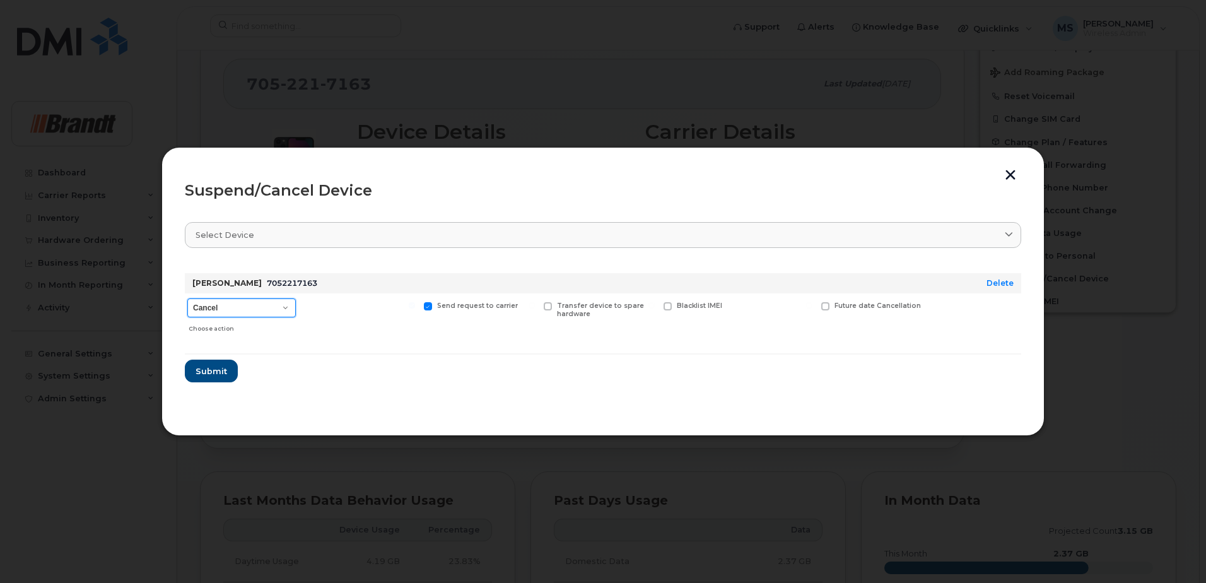
click at [259, 315] on select "Cancel Suspend - Extend Suspension Suspend - Reduced Rate Suspend - Full Rate S…" at bounding box center [241, 307] width 109 height 19
select select "[object Object]"
click at [187, 298] on select "Cancel Suspend - Extend Suspension Suspend - Reduced Rate Suspend - Full Rate S…" at bounding box center [241, 307] width 109 height 19
drag, startPoint x: 313, startPoint y: 308, endPoint x: 308, endPoint y: 317, distance: 10.7
click at [314, 307] on label "Available for new activations/redeployments" at bounding box center [360, 310] width 112 height 16
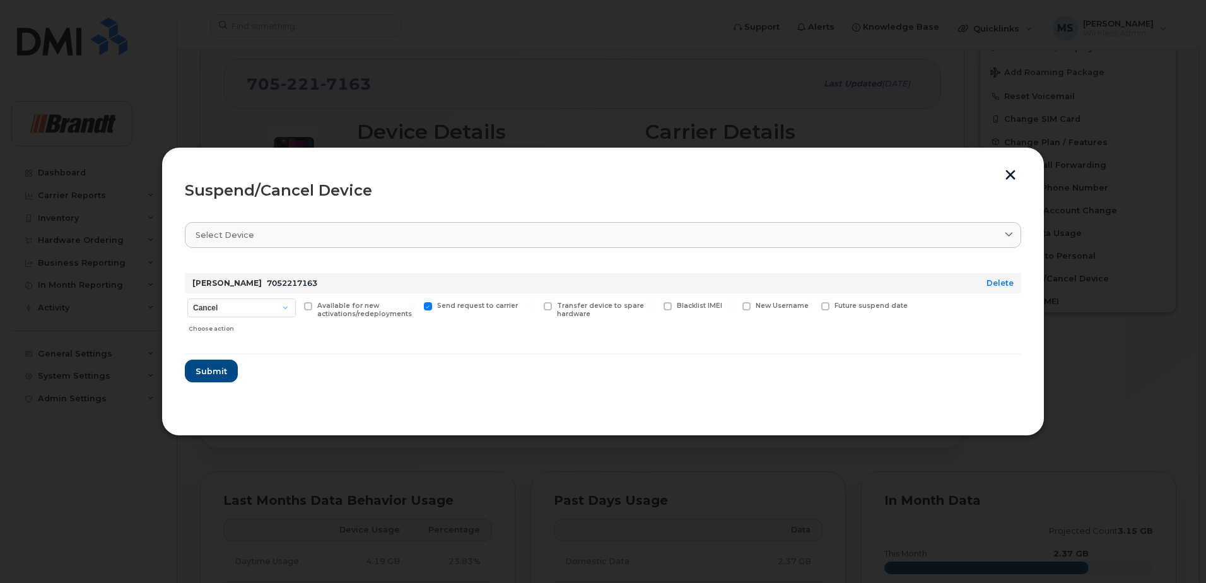
click at [295, 307] on input "Available for new activations/redeployments" at bounding box center [292, 305] width 6 height 6
checkbox input "true"
click at [199, 375] on span "Submit" at bounding box center [211, 371] width 32 height 12
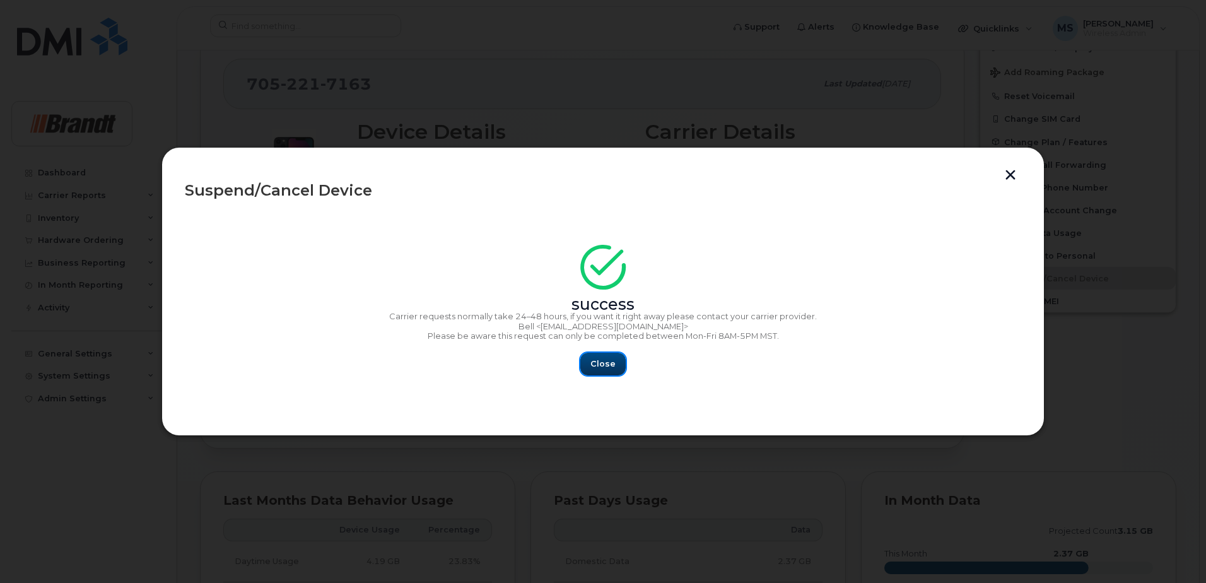
drag, startPoint x: 603, startPoint y: 365, endPoint x: 810, endPoint y: 432, distance: 217.3
click at [604, 365] on span "Close" at bounding box center [602, 364] width 25 height 12
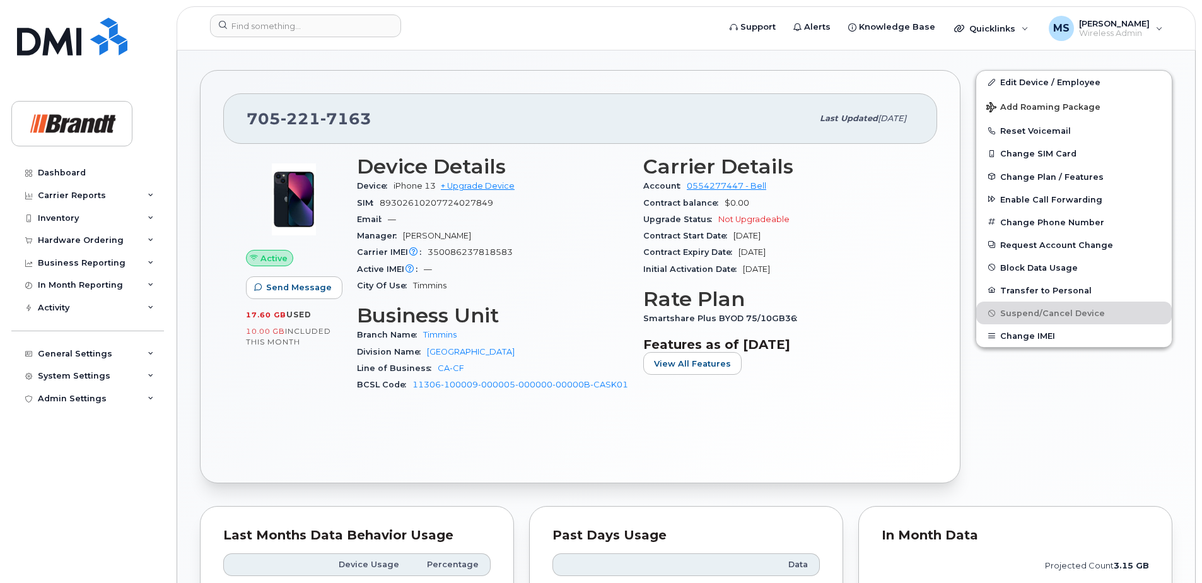
scroll to position [262, 0]
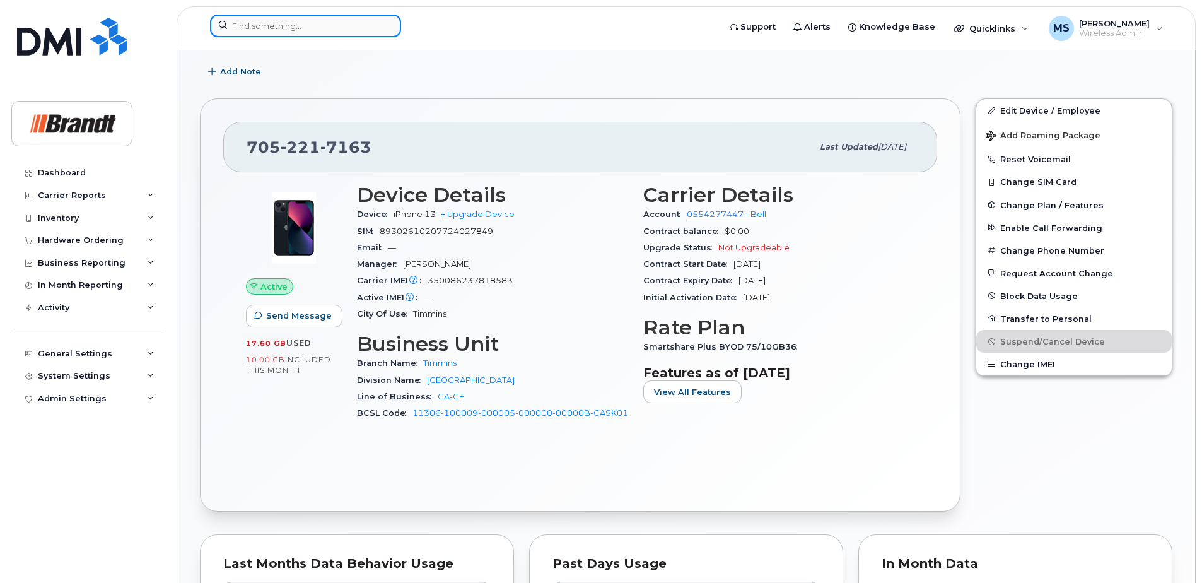
click at [307, 32] on input at bounding box center [305, 26] width 191 height 23
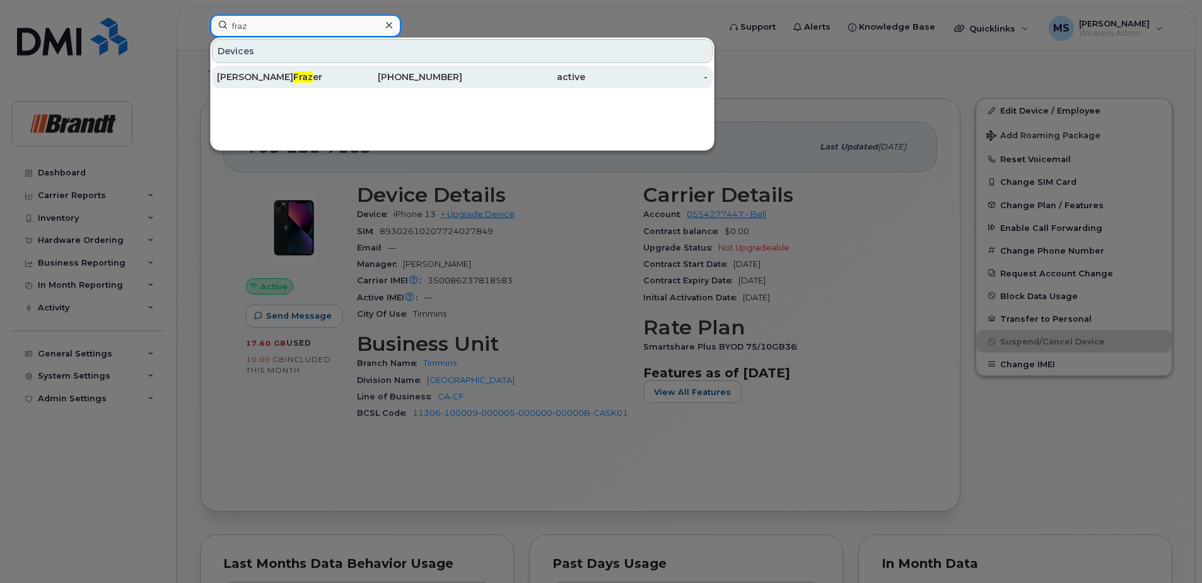
type input "fraz"
click at [462, 66] on div "403-804-0003" at bounding box center [523, 77] width 123 height 23
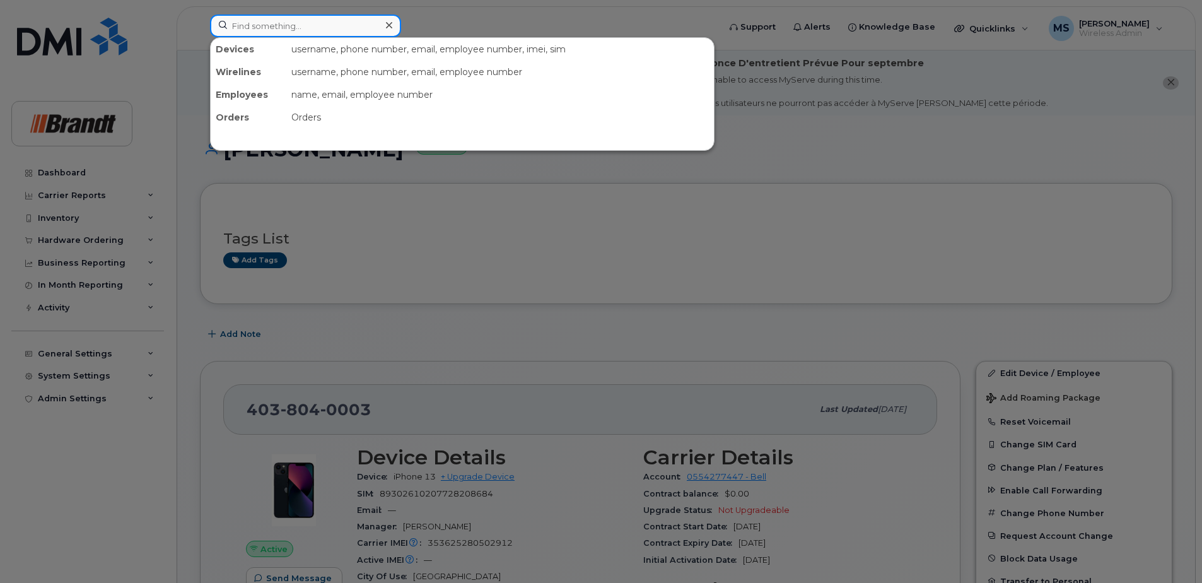
click at [245, 34] on input at bounding box center [305, 26] width 191 height 23
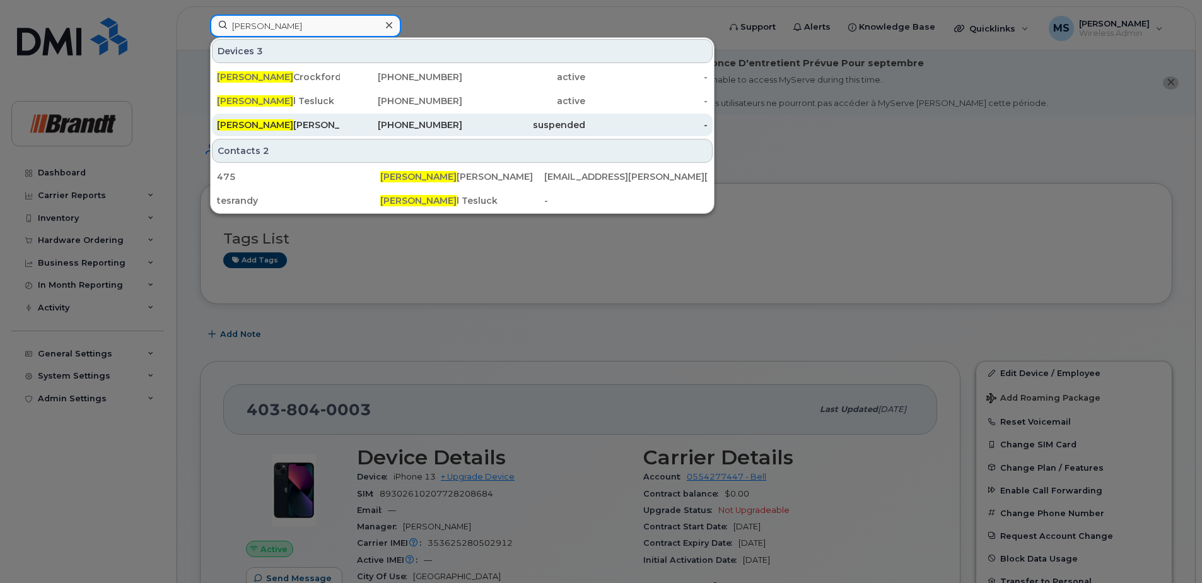
type input "randal"
click at [478, 130] on div "suspended" at bounding box center [523, 125] width 123 height 13
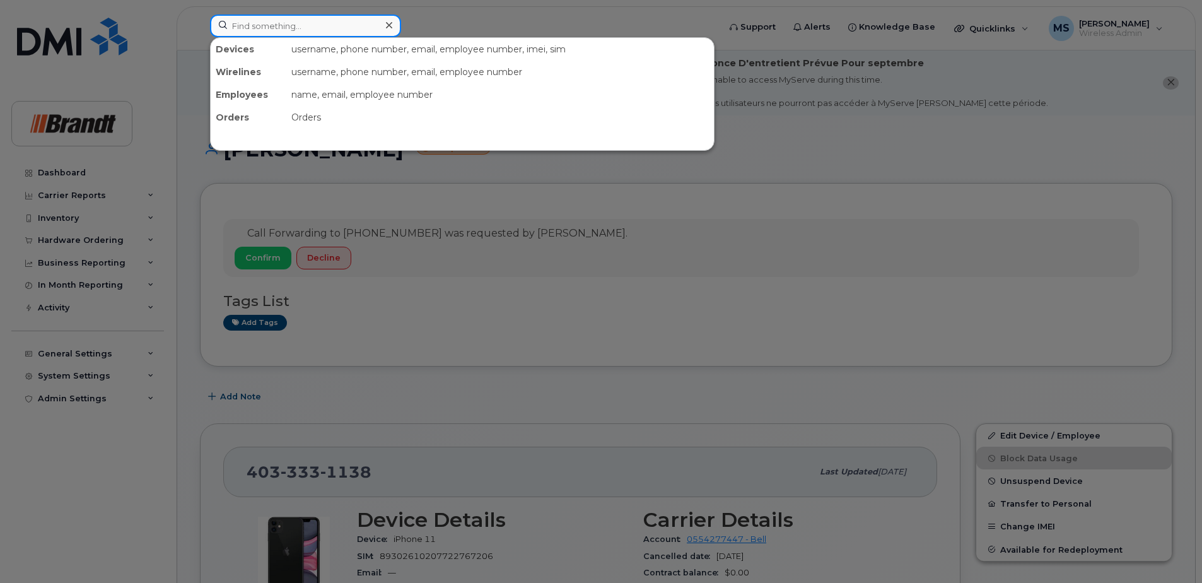
click at [330, 29] on input at bounding box center [305, 26] width 191 height 23
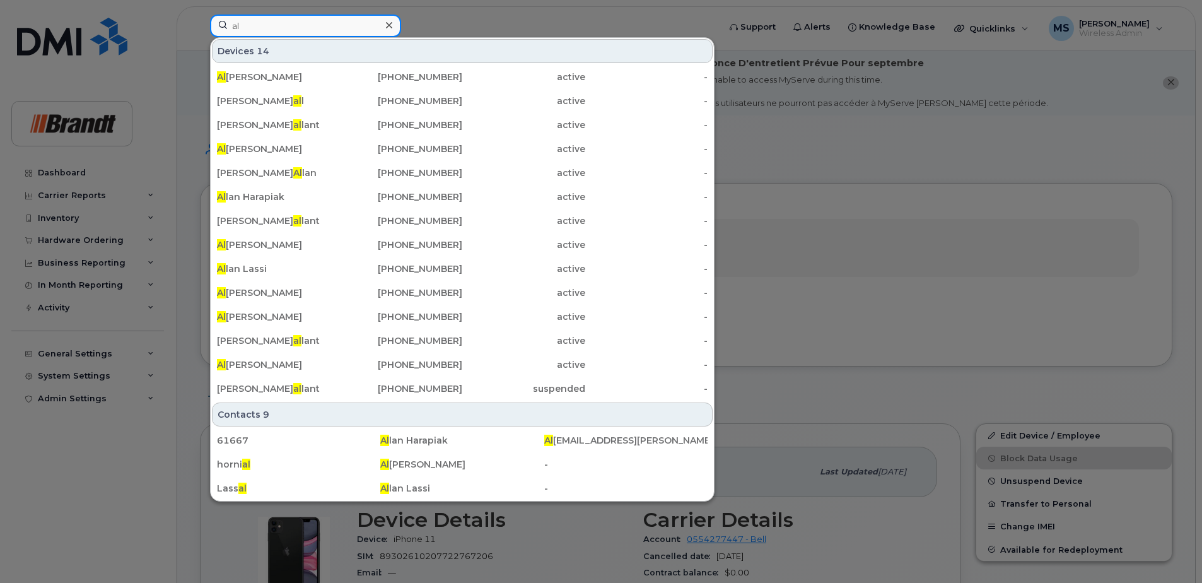
type input "a"
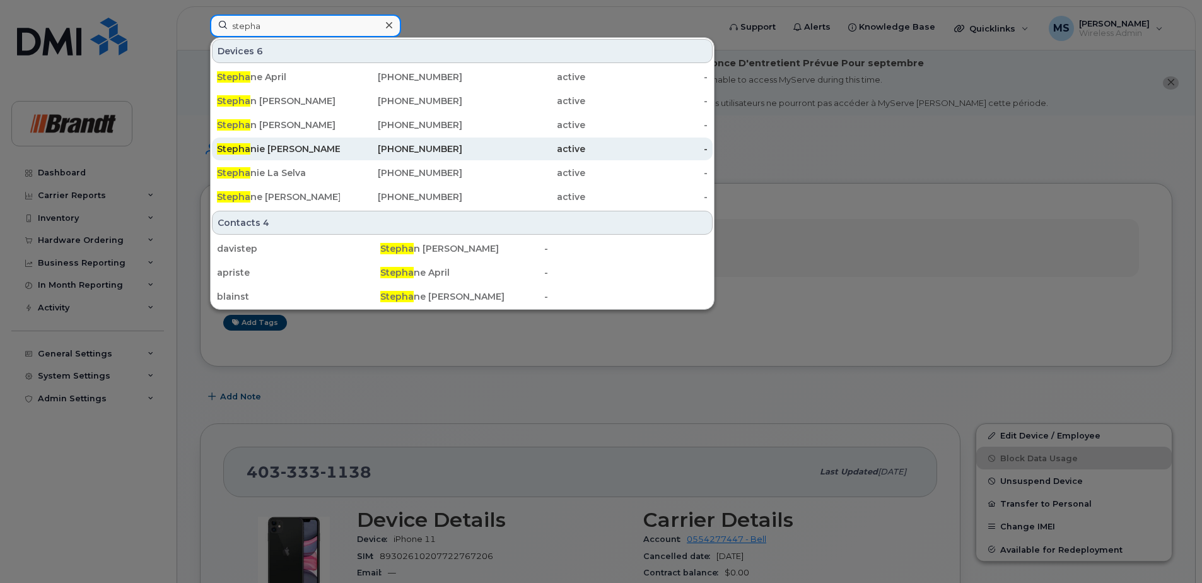
type input "stepha"
drag, startPoint x: 271, startPoint y: 142, endPoint x: 290, endPoint y: 146, distance: 19.9
click at [340, 142] on div "[PERSON_NAME] [PERSON_NAME]" at bounding box center [401, 149] width 123 height 23
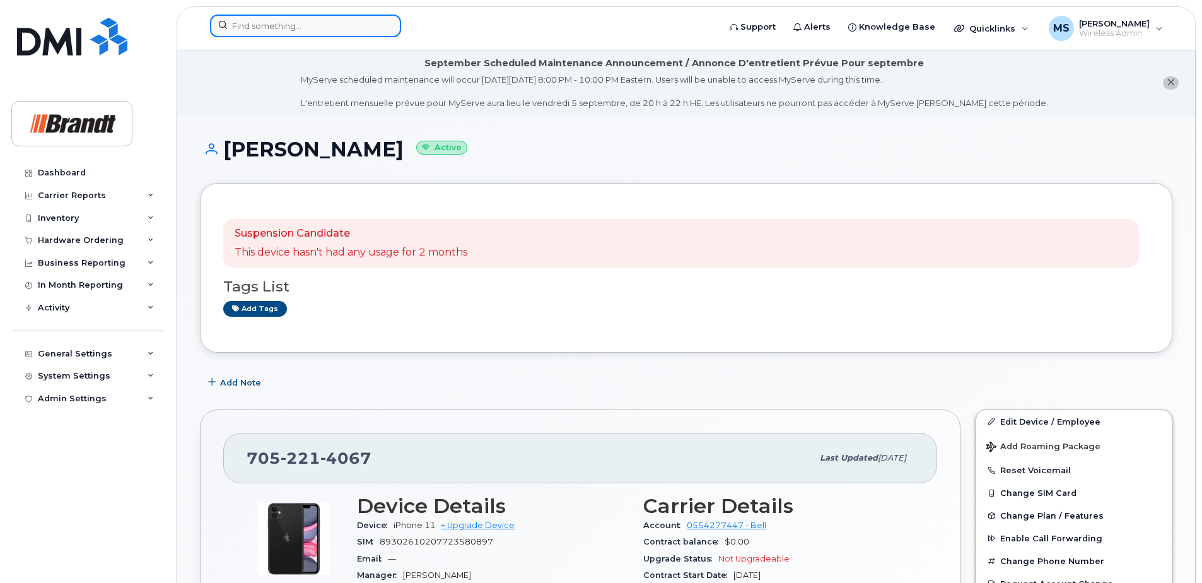
click at [327, 28] on input at bounding box center [305, 26] width 191 height 23
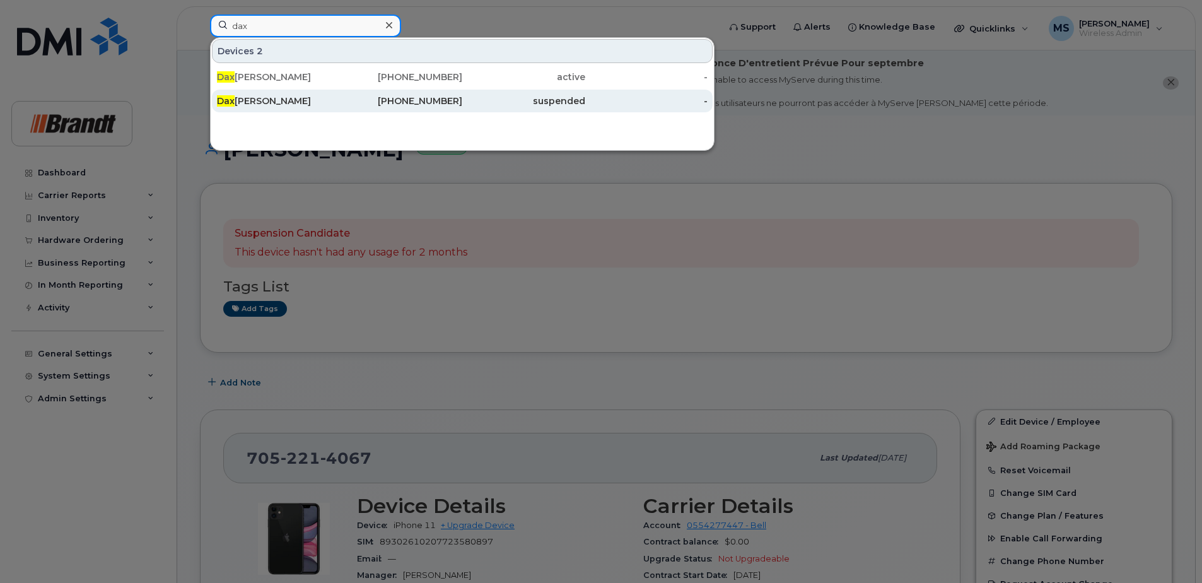
type input "dax"
click at [394, 100] on div "705-221-7163" at bounding box center [401, 101] width 123 height 13
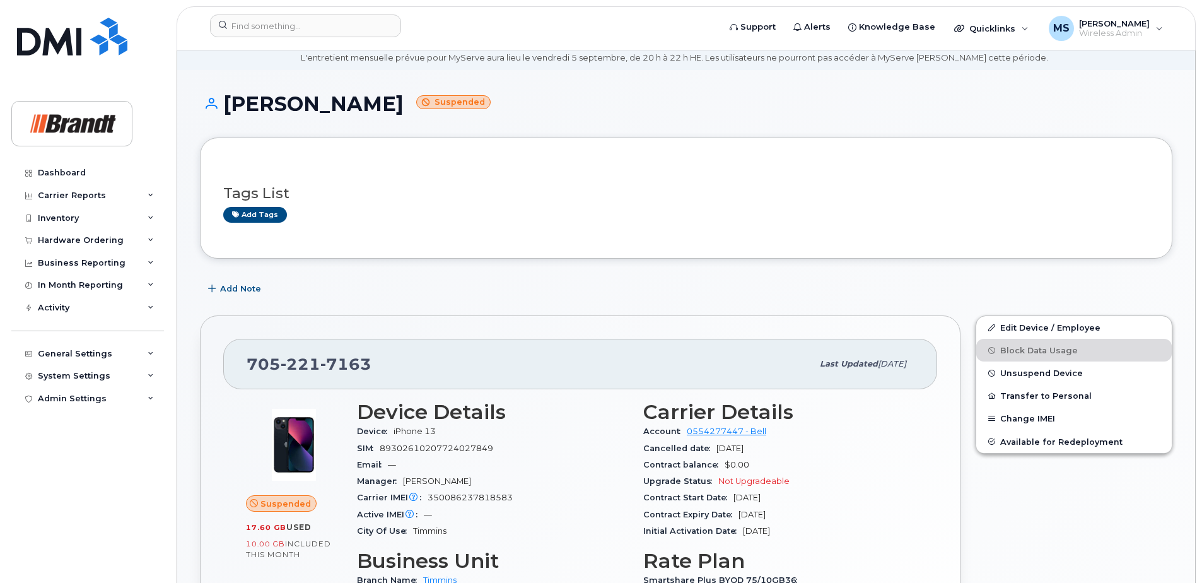
scroll to position [63, 0]
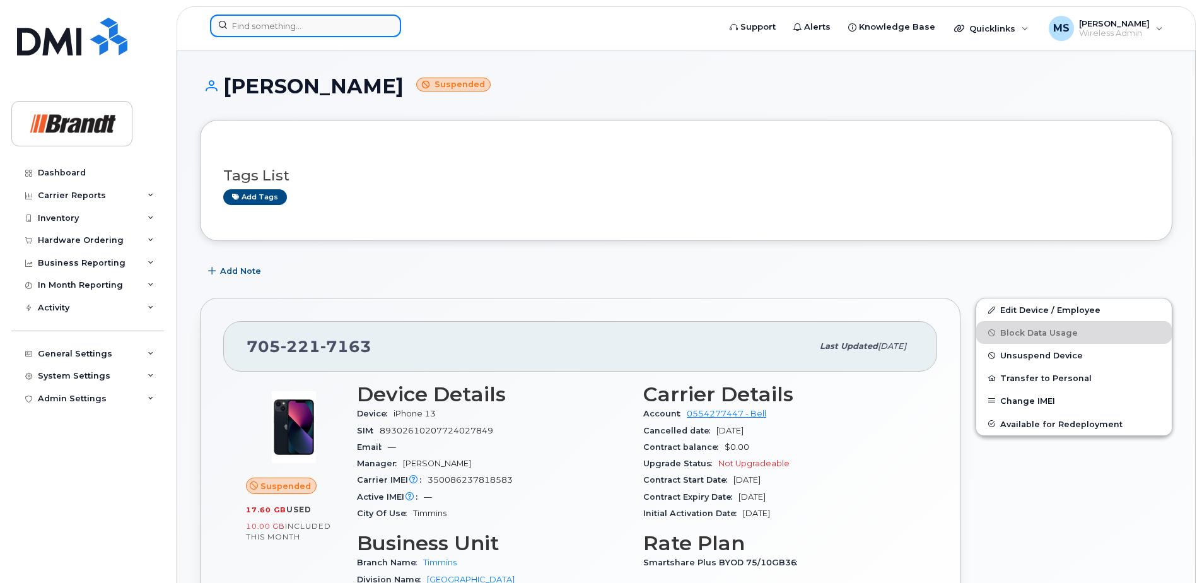
click at [288, 25] on input at bounding box center [305, 26] width 191 height 23
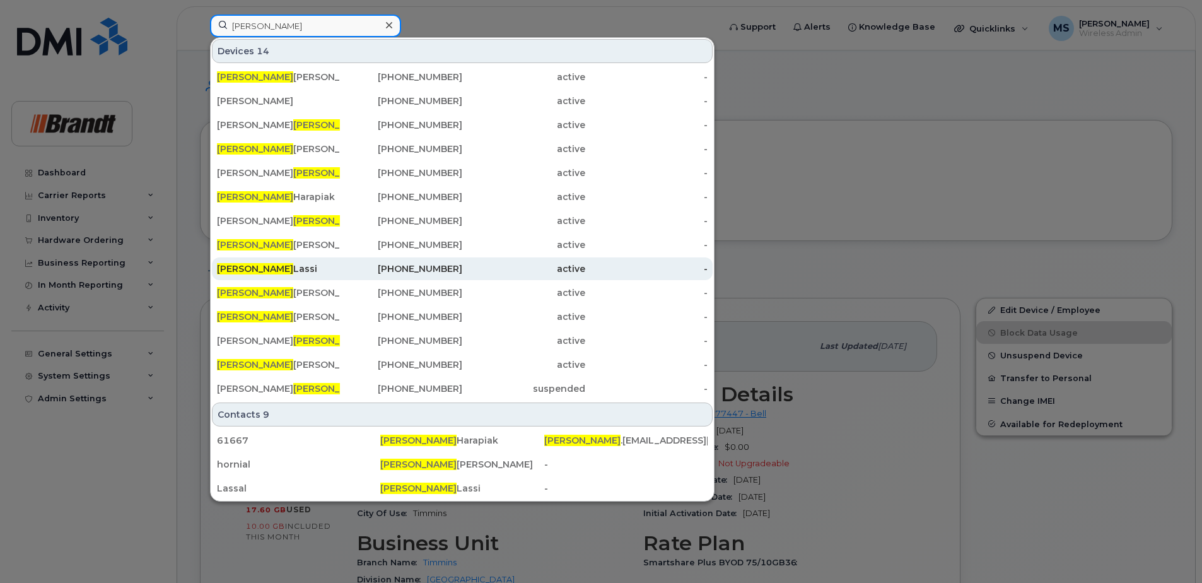
type input "allan"
click at [268, 270] on div "Allan Lassi" at bounding box center [278, 268] width 123 height 13
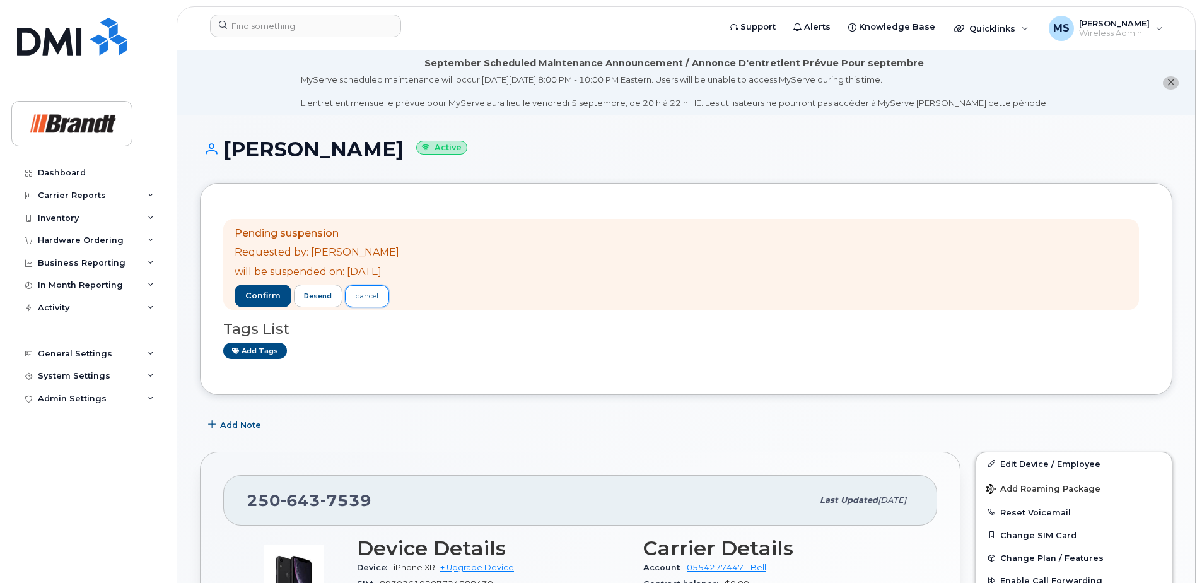
click at [361, 299] on div "cancel" at bounding box center [367, 295] width 23 height 11
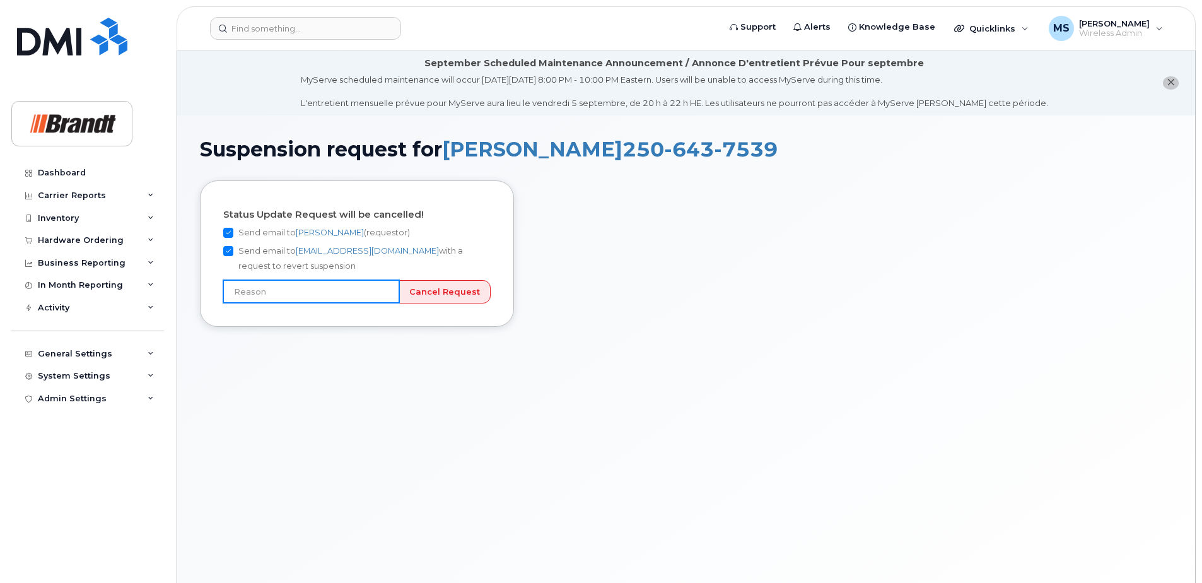
click at [291, 287] on input "text" at bounding box center [311, 291] width 176 height 23
type input "User still using device"
click at [416, 291] on input "Cancel Request" at bounding box center [445, 291] width 92 height 23
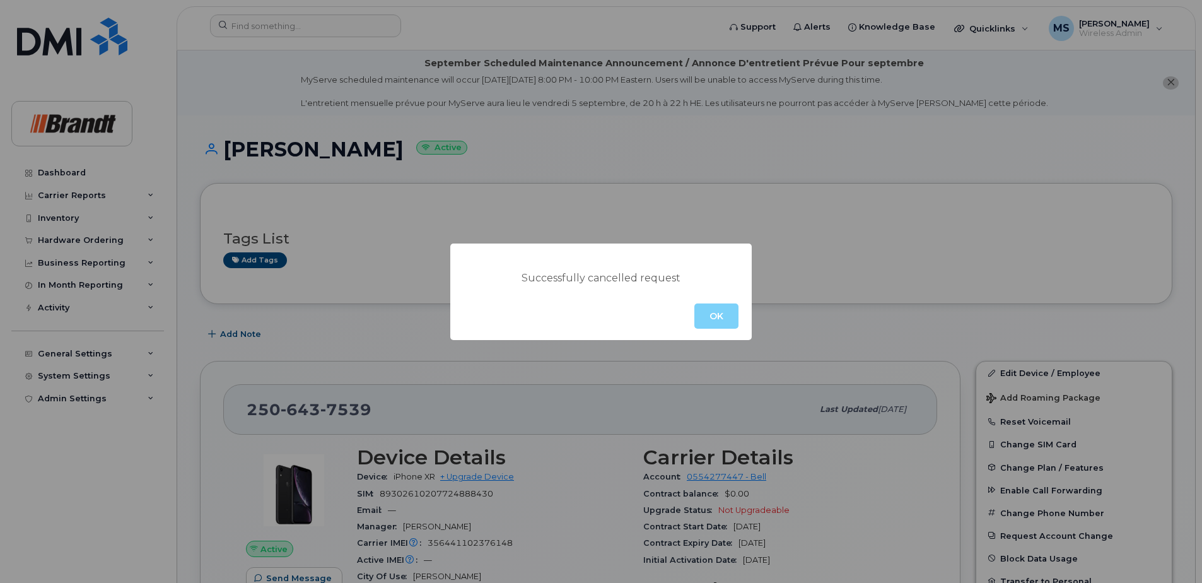
click at [714, 320] on button "OK" at bounding box center [717, 315] width 44 height 25
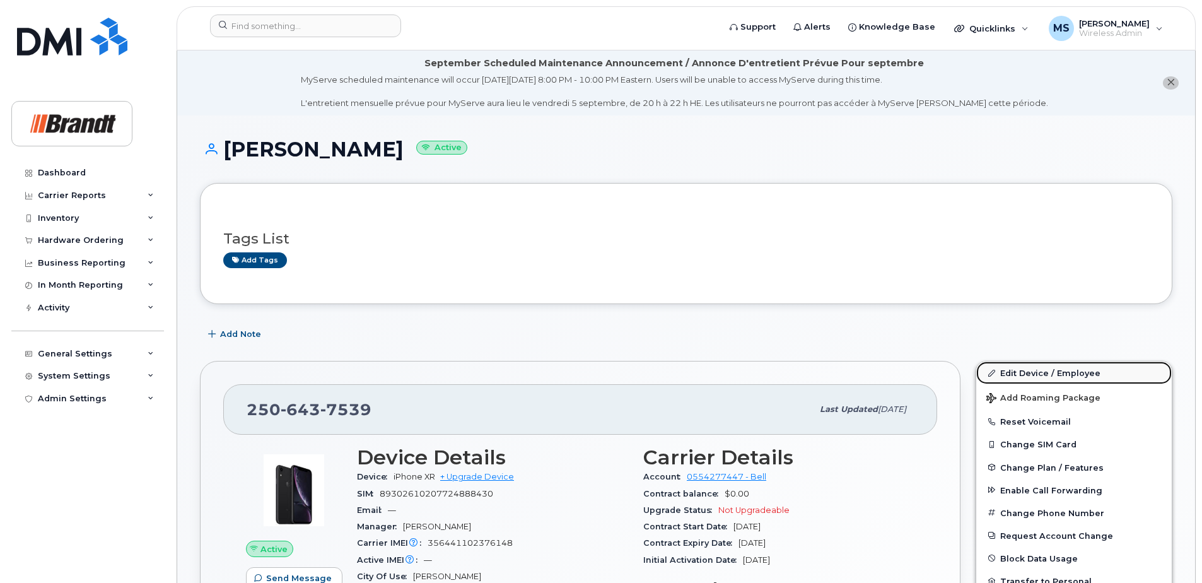
click at [1059, 377] on link "Edit Device / Employee" at bounding box center [1075, 372] width 196 height 23
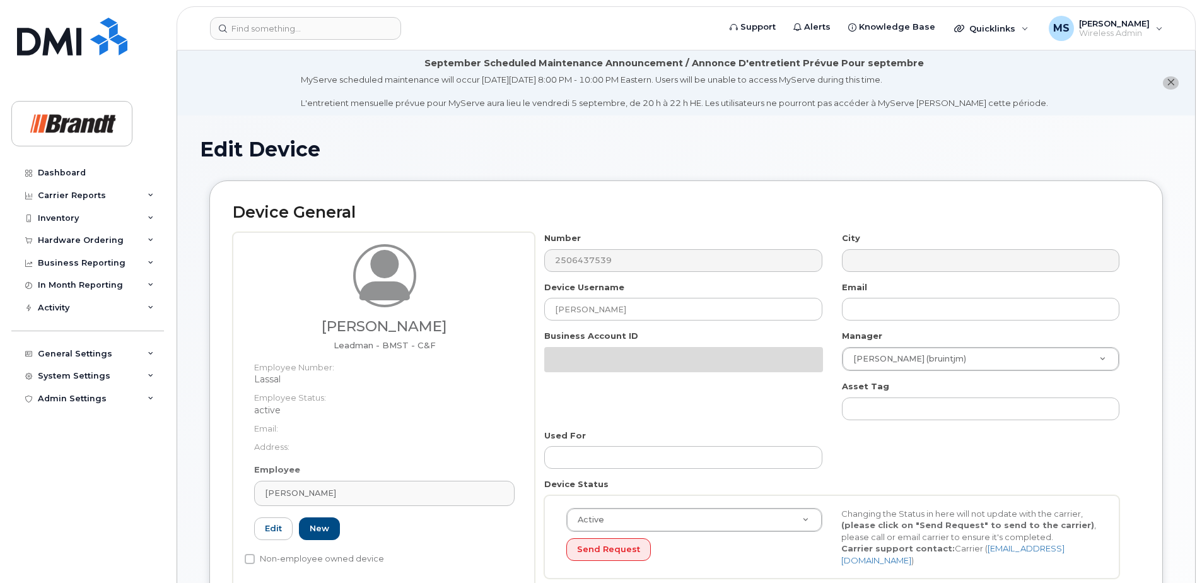
select select "34499240"
select select "34499245"
select select "35155013"
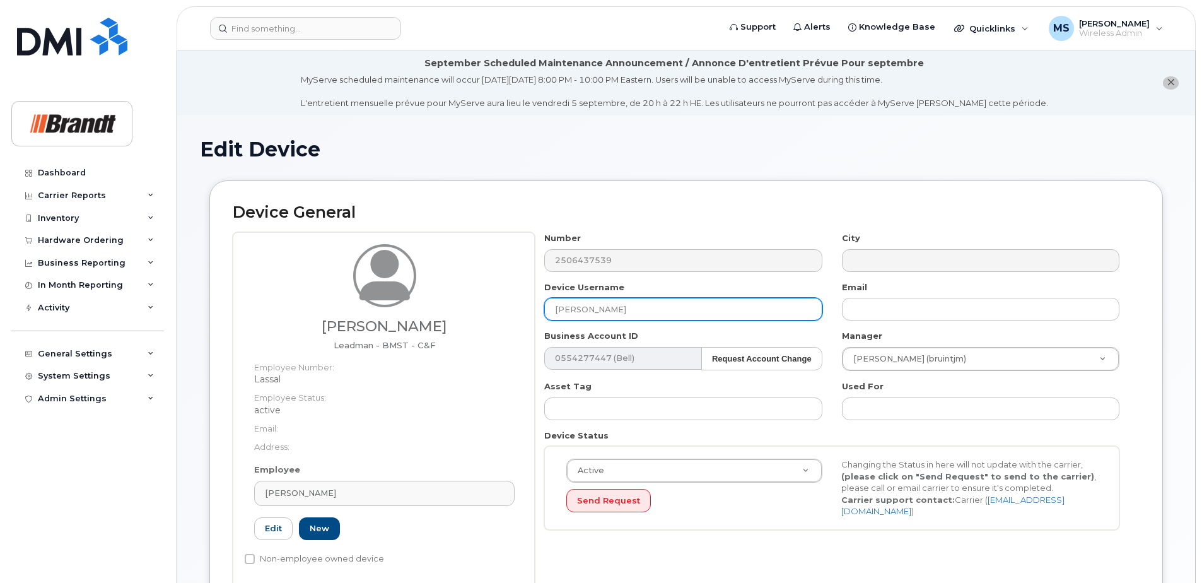
drag, startPoint x: 626, startPoint y: 310, endPoint x: 368, endPoint y: 325, distance: 258.4
click at [373, 324] on div "Allan Lassi Leadman - BMST - C&F Employee Number: Lassal Employee Status: activ…" at bounding box center [686, 410] width 907 height 356
drag, startPoint x: 659, startPoint y: 311, endPoint x: 632, endPoint y: 314, distance: 26.7
click at [659, 311] on input "James" at bounding box center [683, 309] width 278 height 23
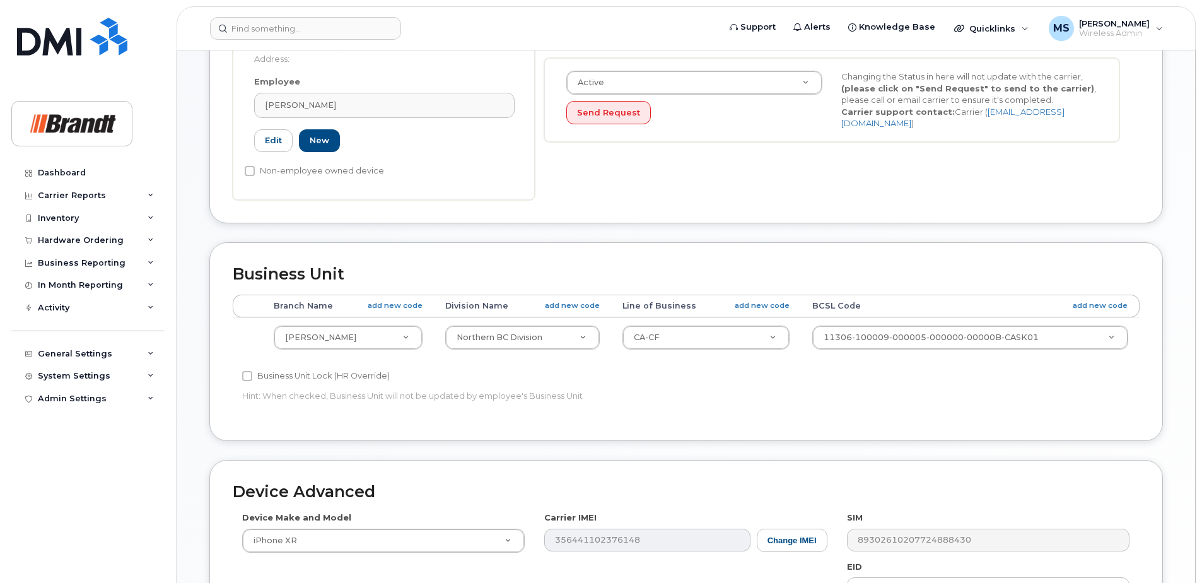
scroll to position [641, 0]
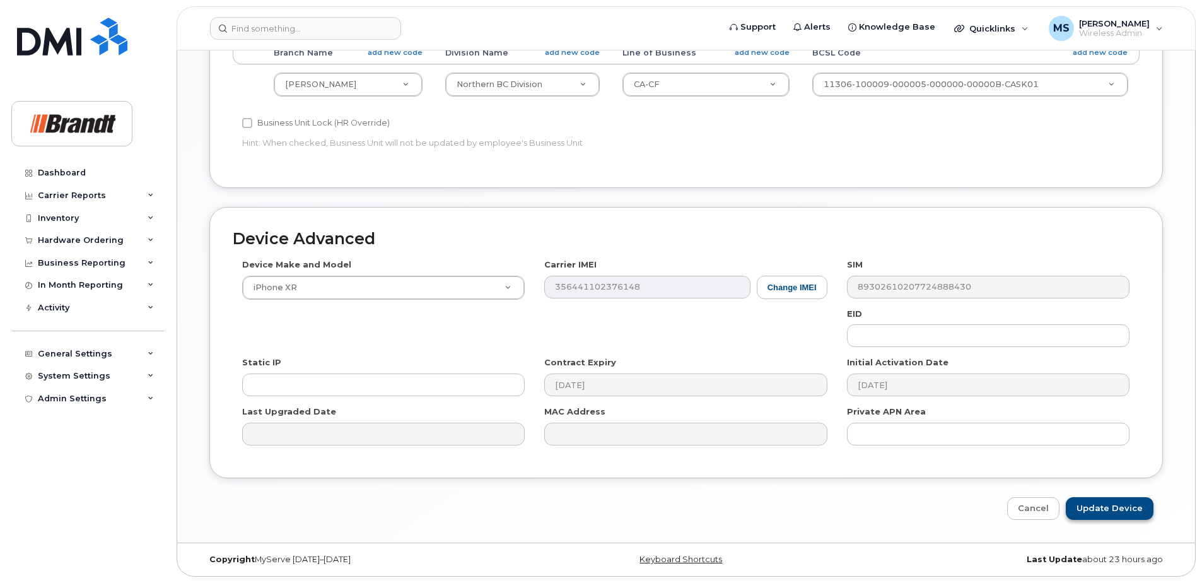
type input "[PERSON_NAME]"
drag, startPoint x: 1100, startPoint y: 512, endPoint x: 1072, endPoint y: 509, distance: 27.9
click at [1100, 512] on input "Update Device" at bounding box center [1110, 508] width 88 height 23
type input "Saving..."
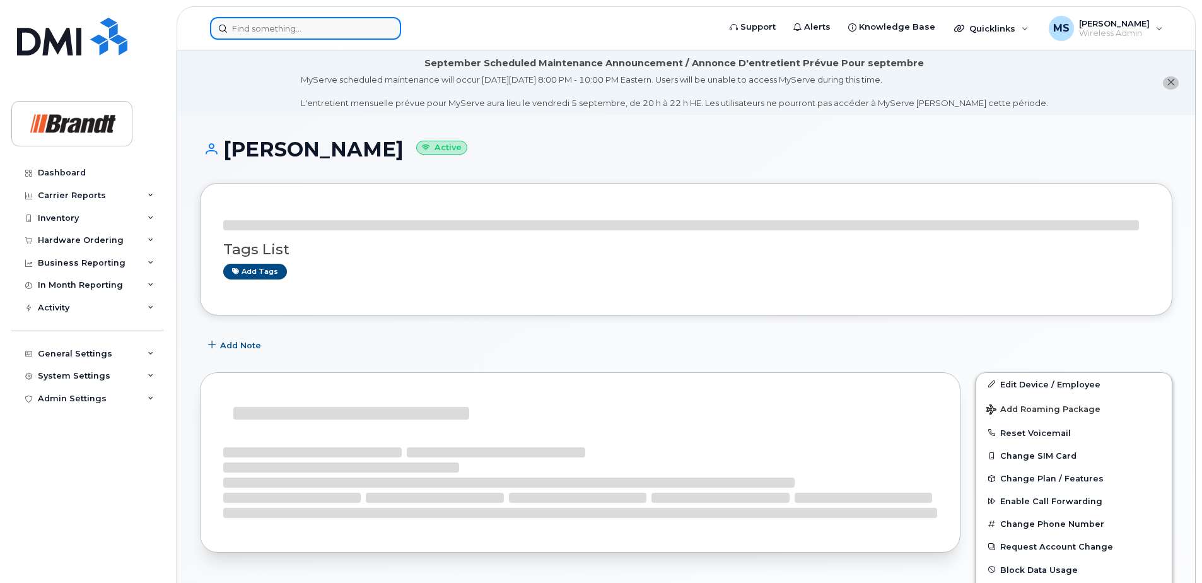
click at [314, 25] on input at bounding box center [305, 28] width 191 height 23
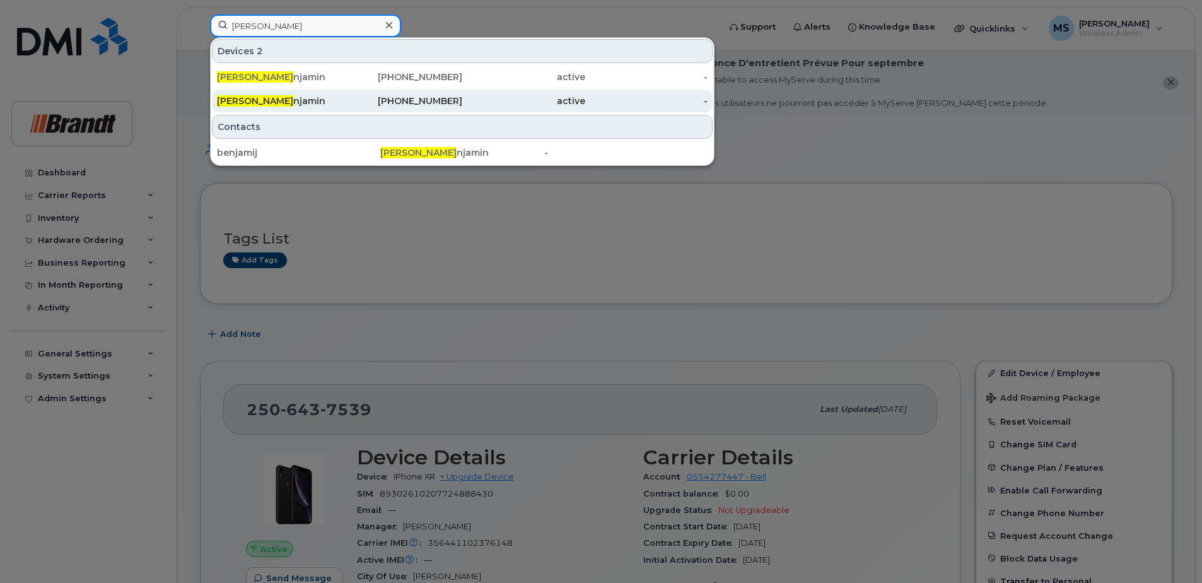
type input "james be"
click at [428, 96] on div "250-640-3665" at bounding box center [401, 101] width 123 height 13
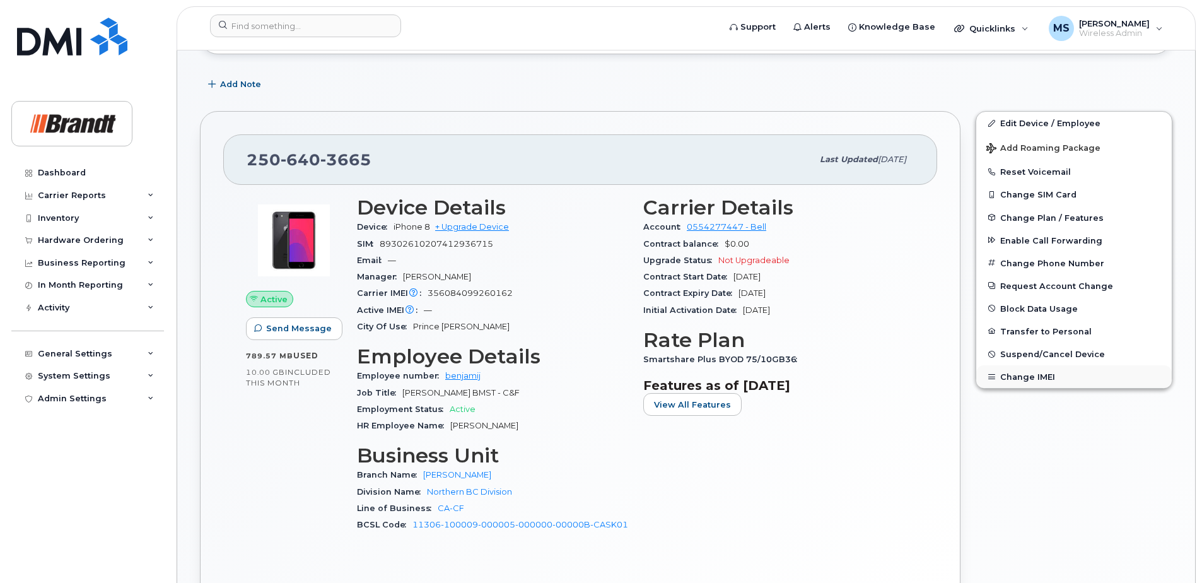
scroll to position [252, 0]
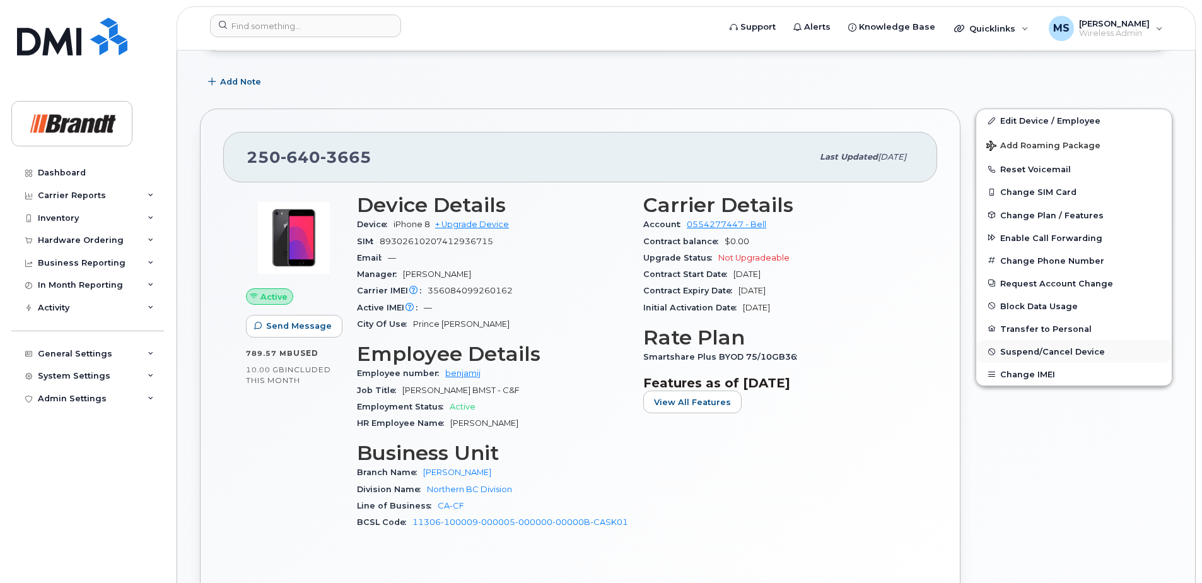
click at [1041, 355] on span "Suspend/Cancel Device" at bounding box center [1053, 351] width 105 height 9
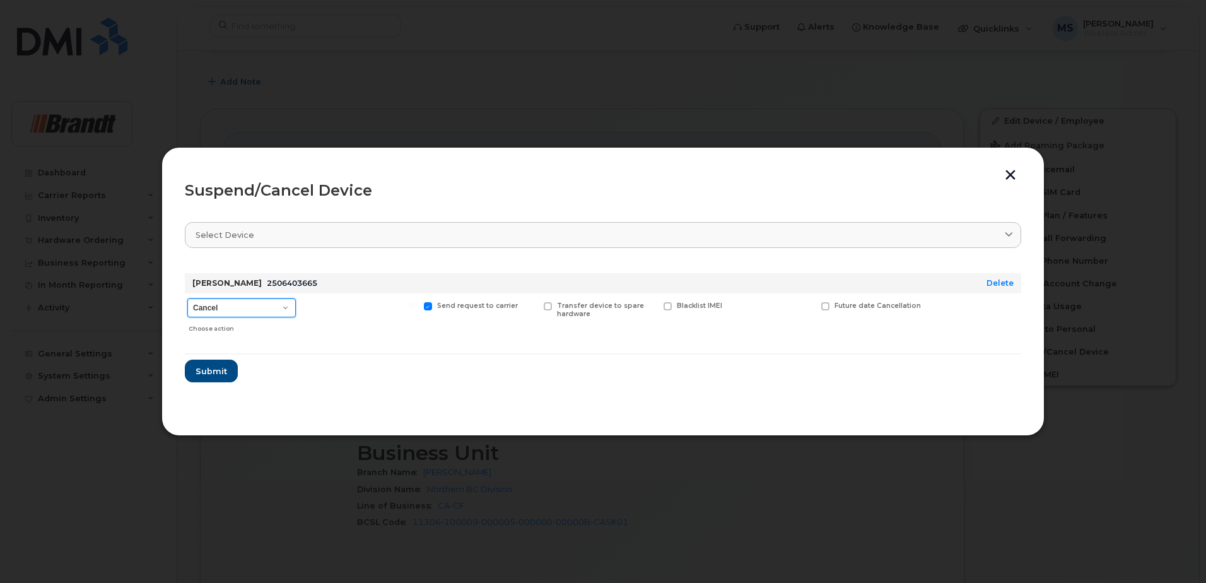
click at [288, 309] on select "Cancel Suspend - Extend Suspension Suspend - Reduced Rate Suspend - Full Rate S…" at bounding box center [241, 307] width 109 height 19
select select "[object Object]"
click at [187, 298] on select "Cancel Suspend - Extend Suspension Suspend - Reduced Rate Suspend - Full Rate S…" at bounding box center [241, 307] width 109 height 19
click at [335, 308] on span "Available for new activations/redeployments" at bounding box center [364, 310] width 95 height 16
click at [295, 308] on input "Available for new activations/redeployments" at bounding box center [292, 305] width 6 height 6
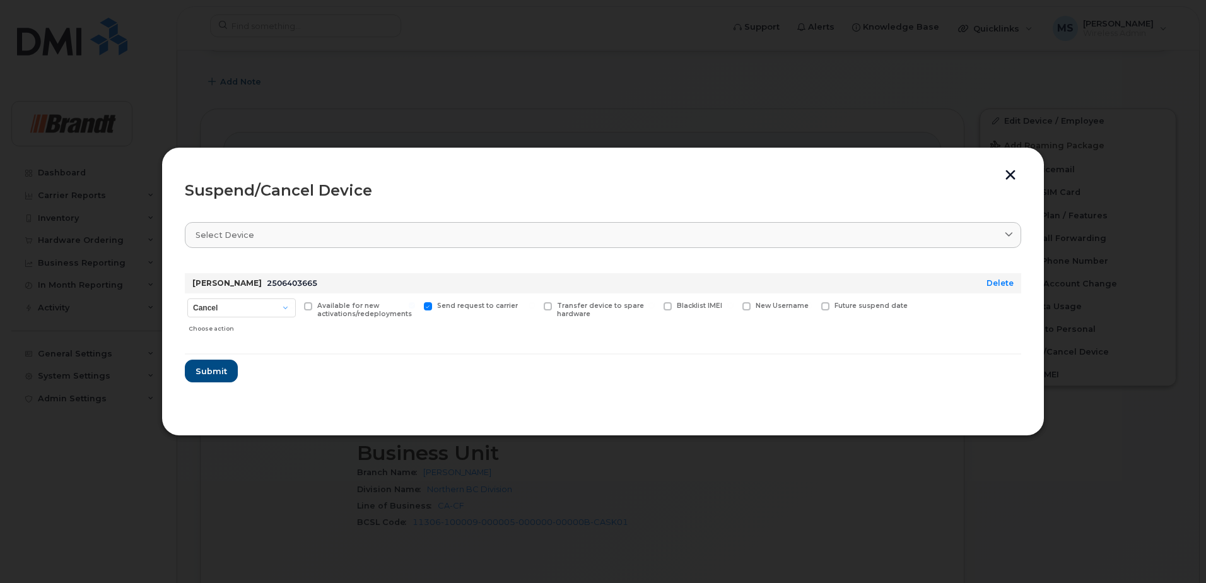
checkbox input "true"
click at [872, 303] on span "Future suspend date" at bounding box center [871, 306] width 73 height 8
click at [813, 303] on input "Future suspend date" at bounding box center [809, 305] width 6 height 6
checkbox input "true"
click at [912, 327] on input "date" at bounding box center [872, 325] width 102 height 23
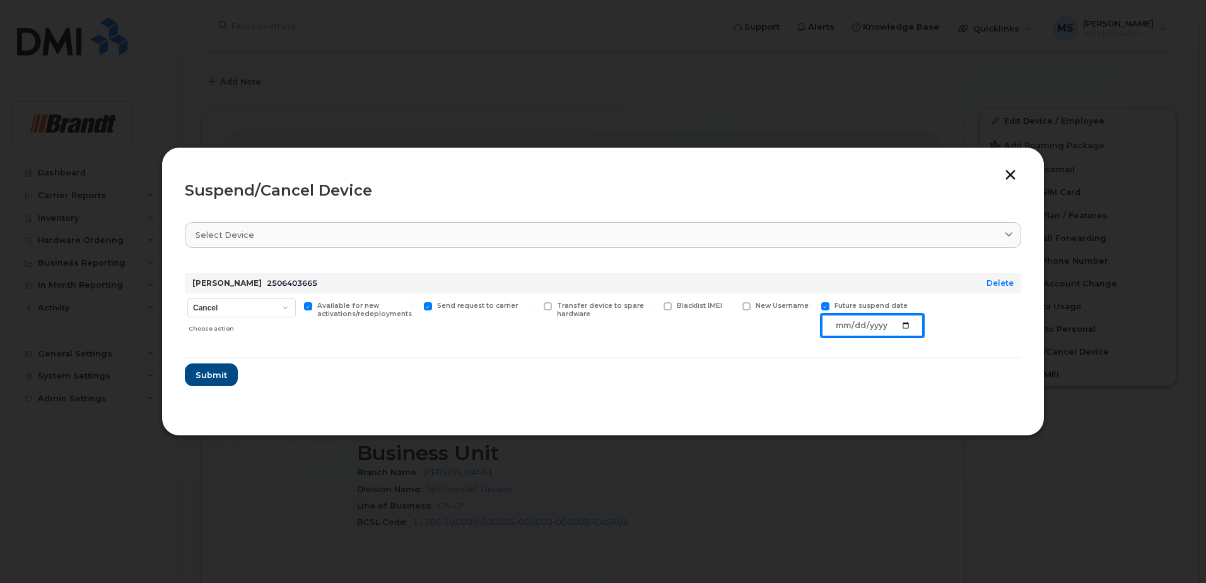
type input "2025-08-30"
click at [208, 379] on span "Submit" at bounding box center [211, 375] width 32 height 12
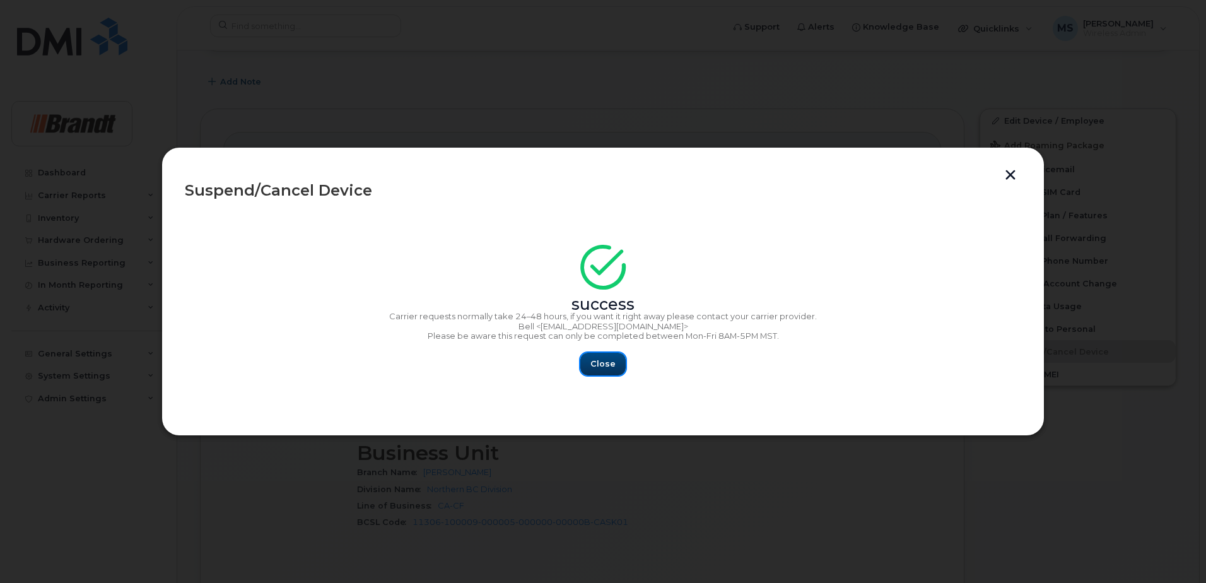
click at [613, 365] on span "Close" at bounding box center [602, 364] width 25 height 12
